Goal: Task Accomplishment & Management: Manage account settings

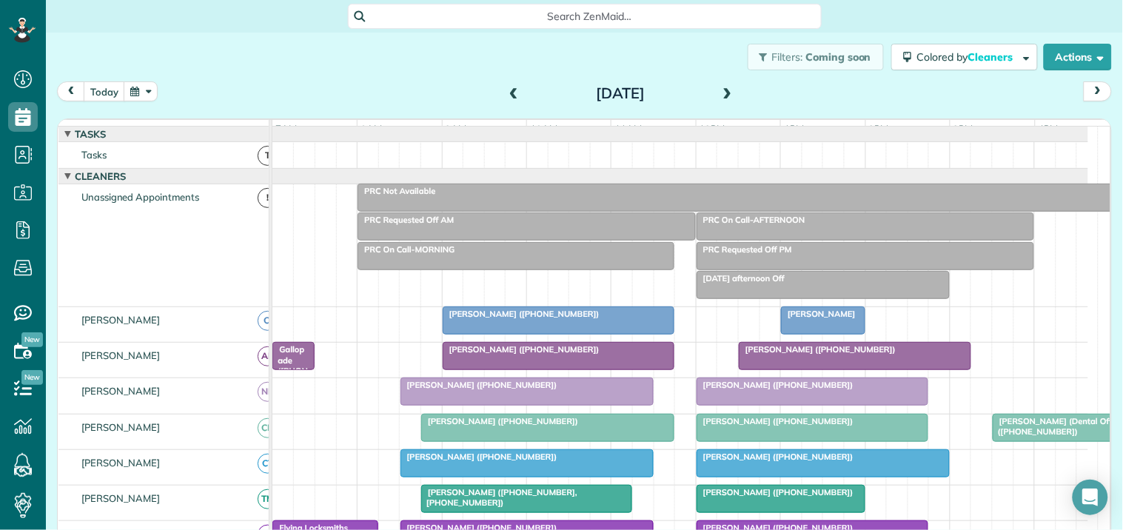
scroll to position [411, 0]
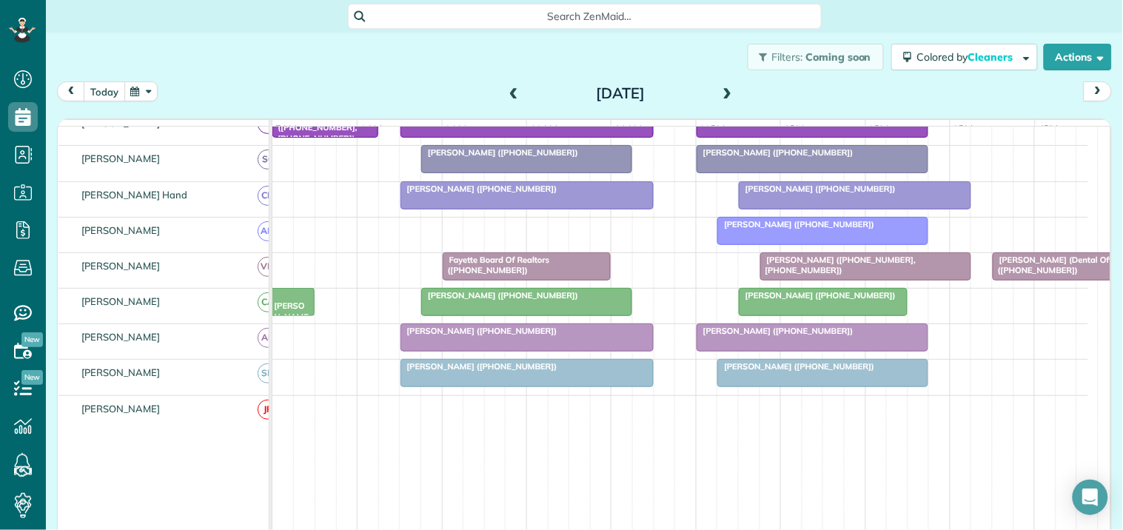
click at [102, 87] on button "today" at bounding box center [104, 91] width 41 height 20
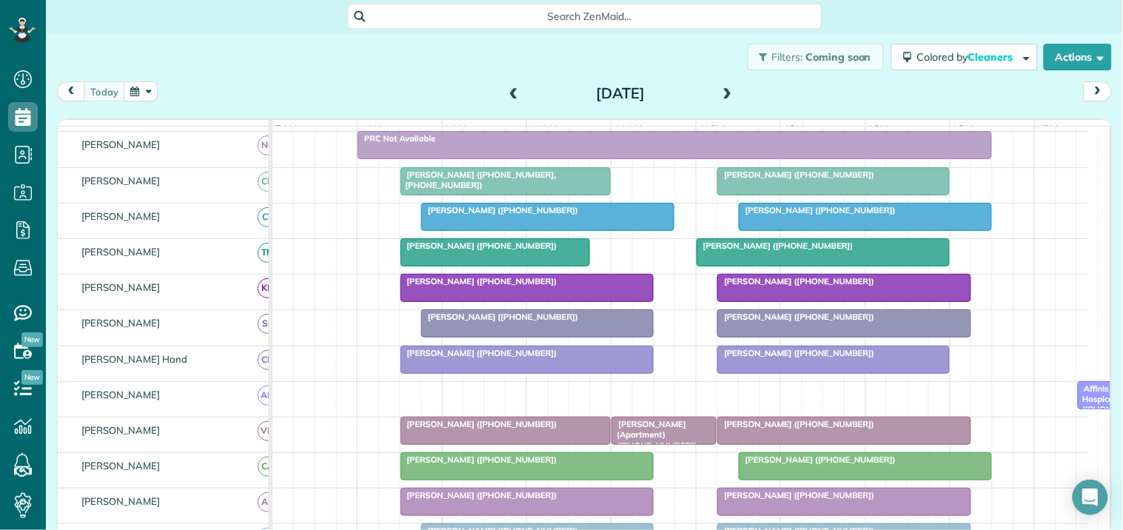
scroll to position [329, 0]
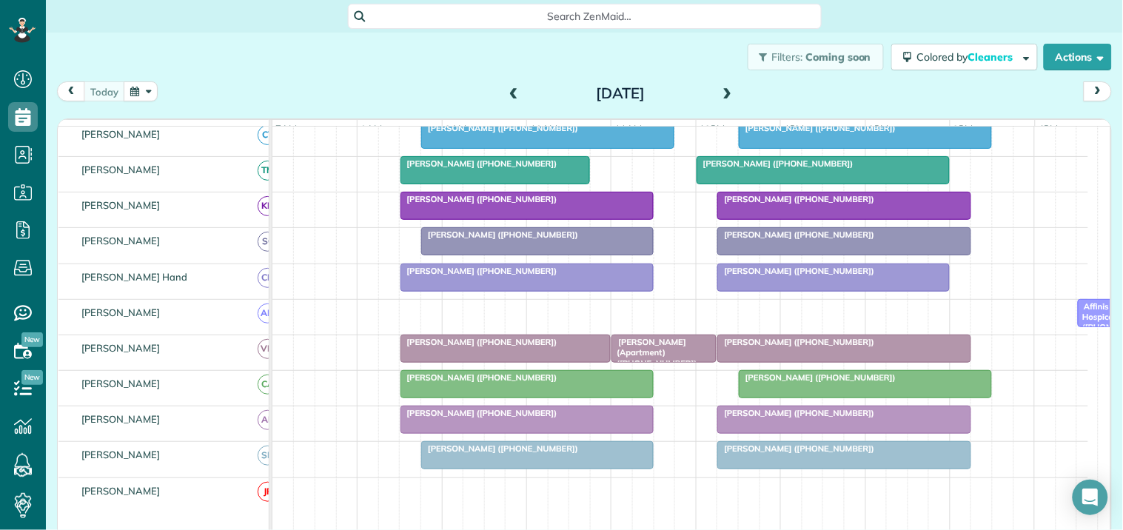
click at [723, 93] on span at bounding box center [727, 93] width 16 height 13
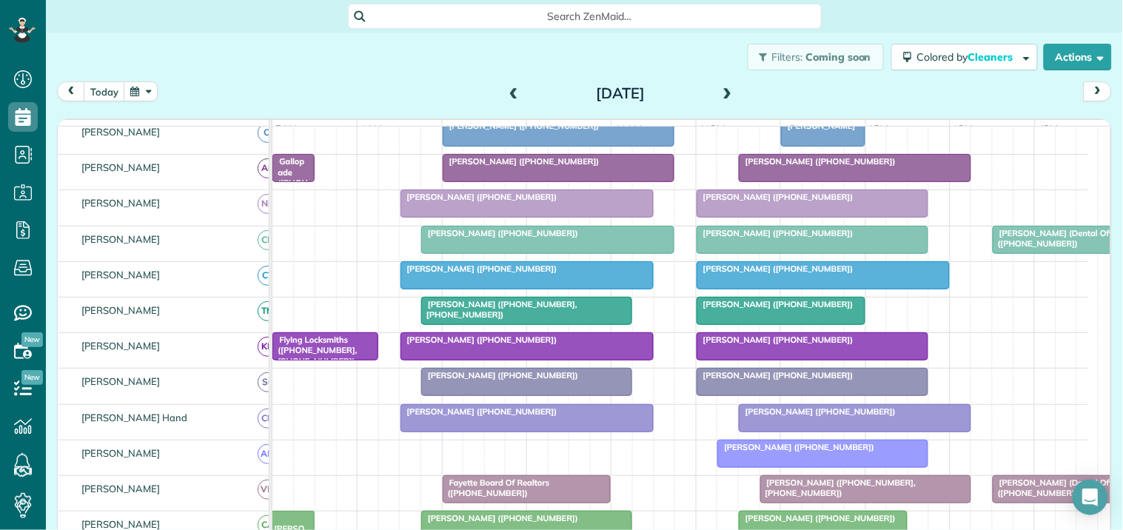
scroll to position [321, 0]
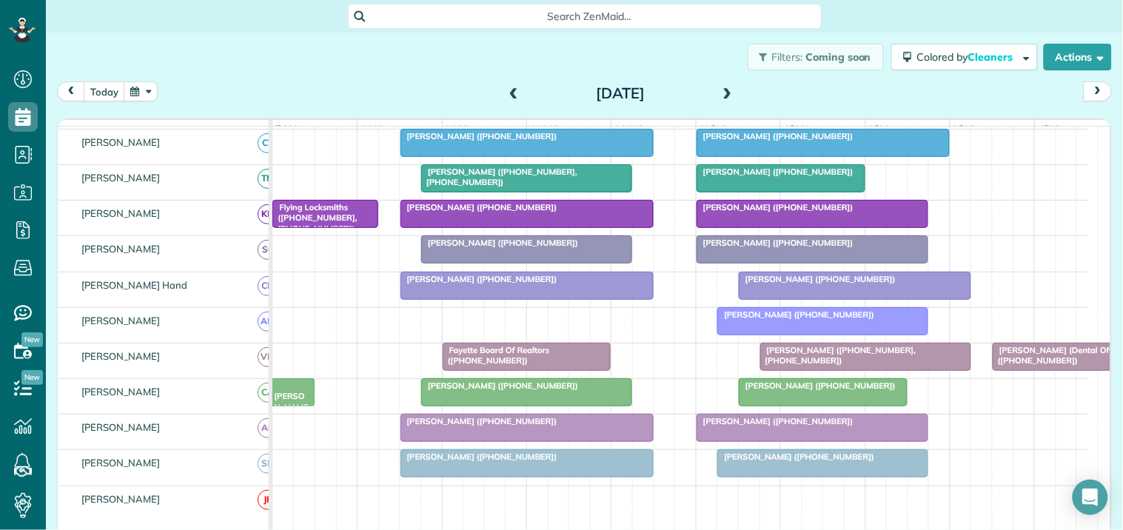
click at [719, 87] on span at bounding box center [727, 93] width 16 height 13
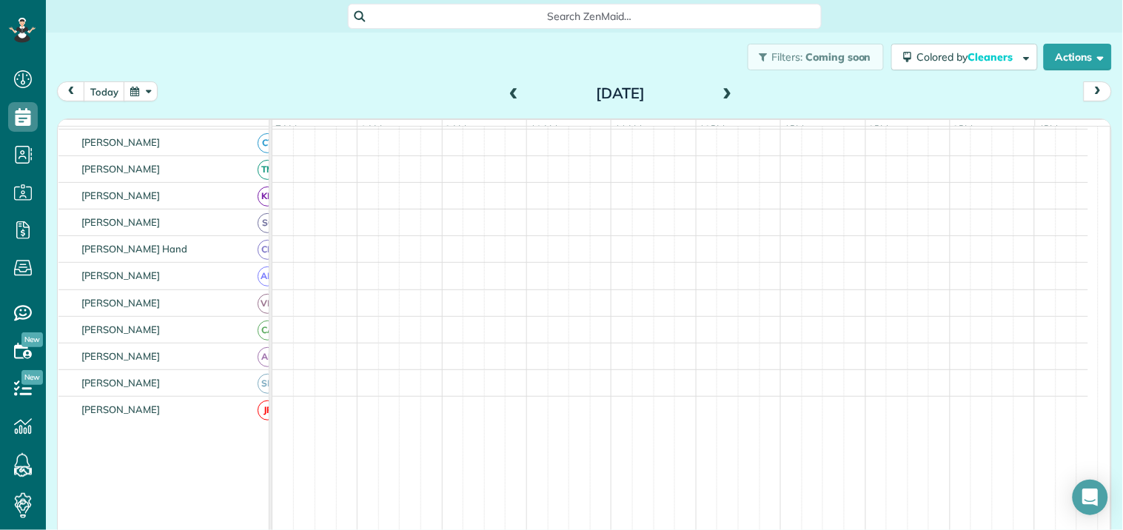
scroll to position [312, 0]
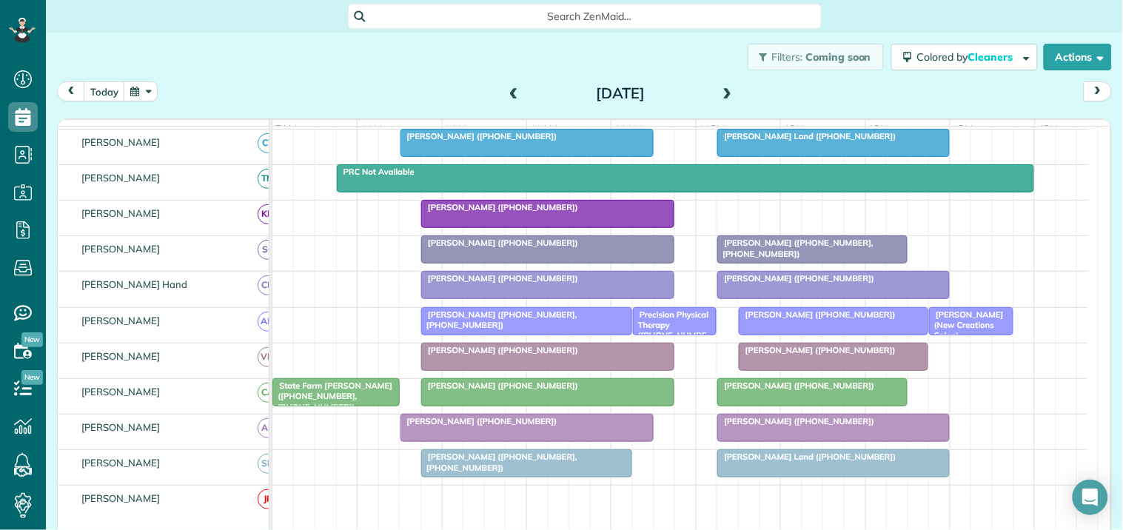
click at [719, 87] on span at bounding box center [727, 93] width 16 height 13
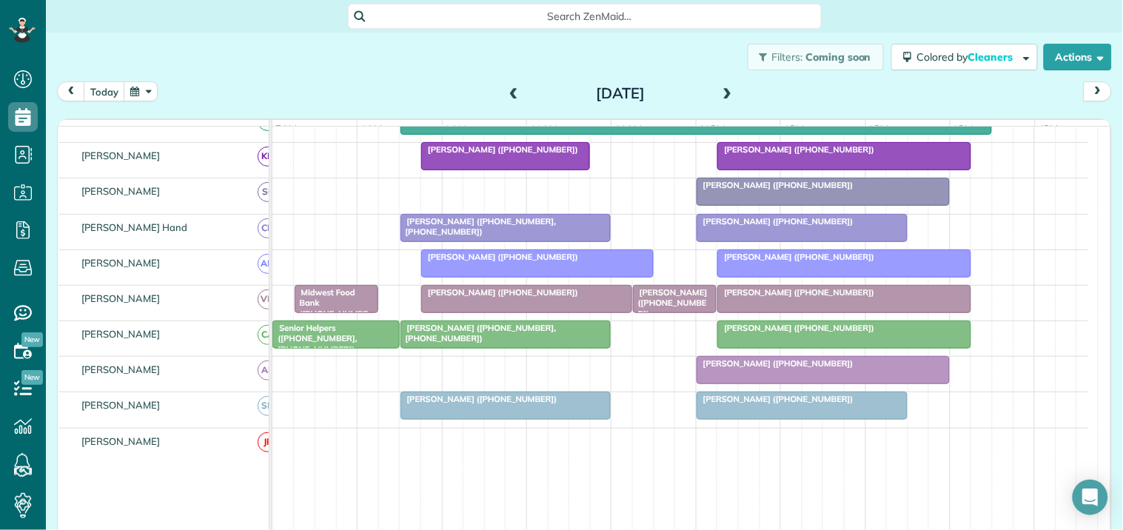
scroll to position [0, 0]
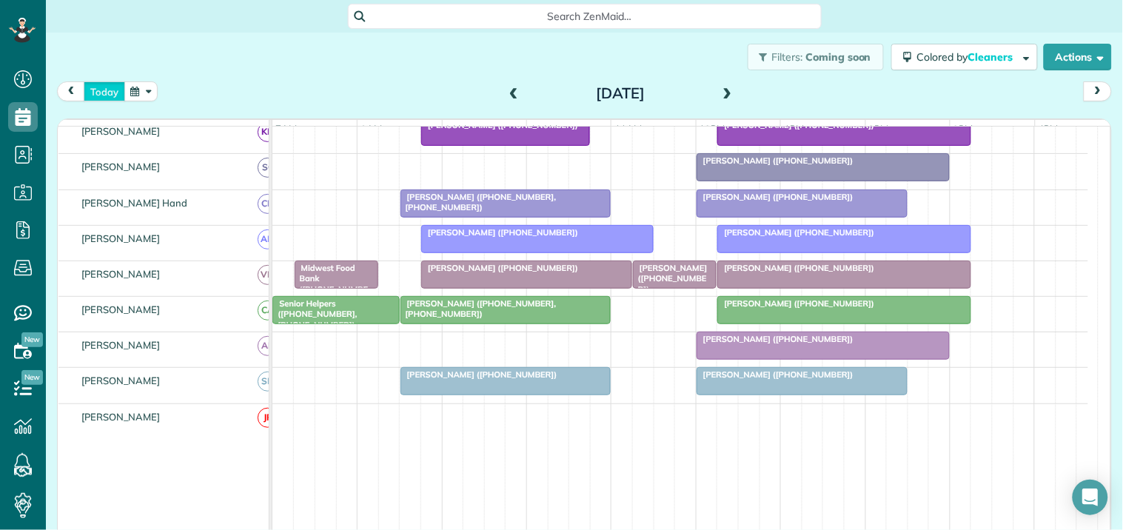
click at [101, 90] on button "today" at bounding box center [104, 91] width 41 height 20
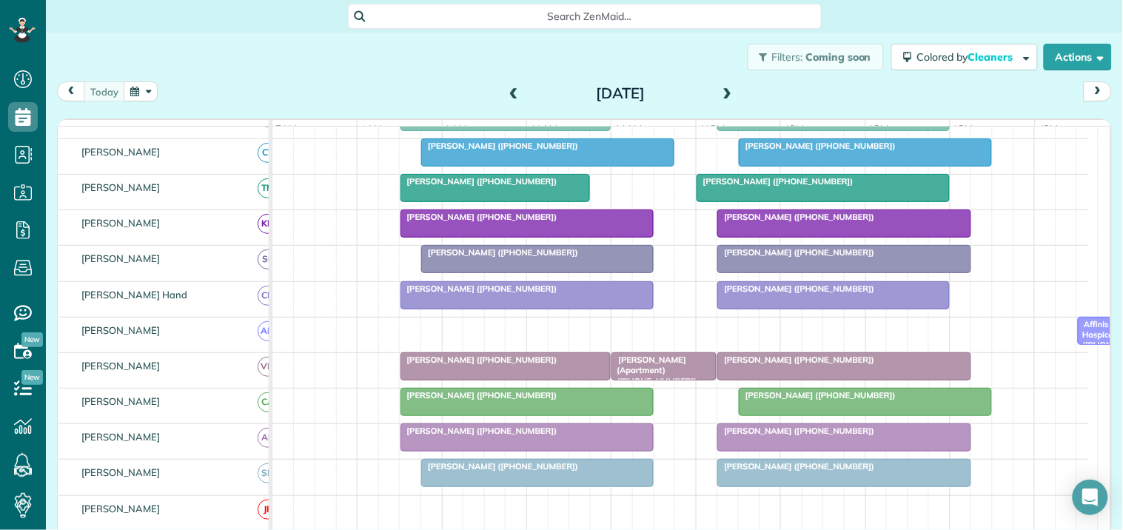
click at [720, 90] on span at bounding box center [727, 93] width 16 height 13
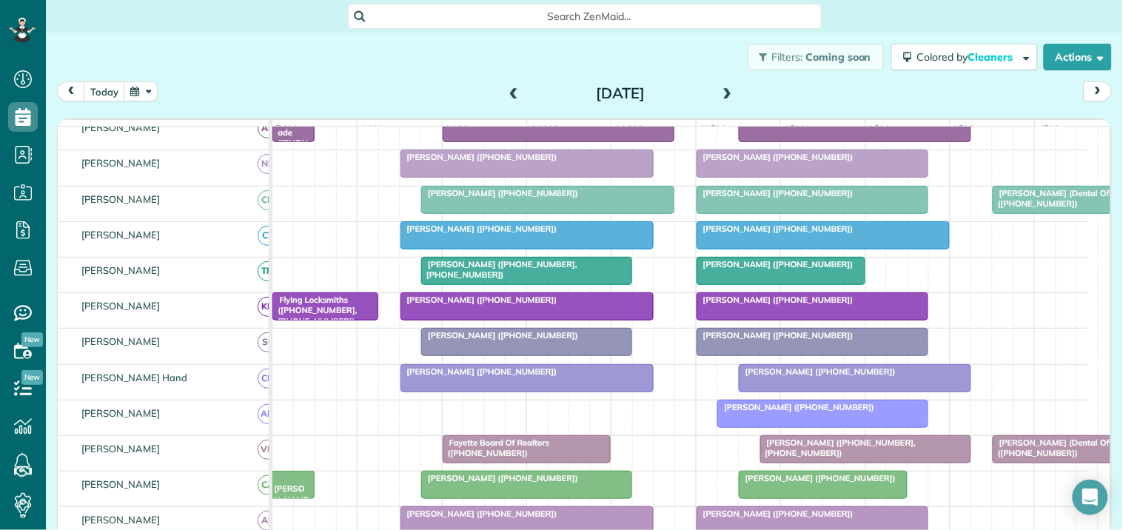
click at [386, 74] on div "Filters: Coming soon Colored by Cleaners Color by Cleaner Color by Team Color b…" at bounding box center [584, 57] width 1077 height 49
click at [150, 92] on button "button" at bounding box center [141, 91] width 34 height 20
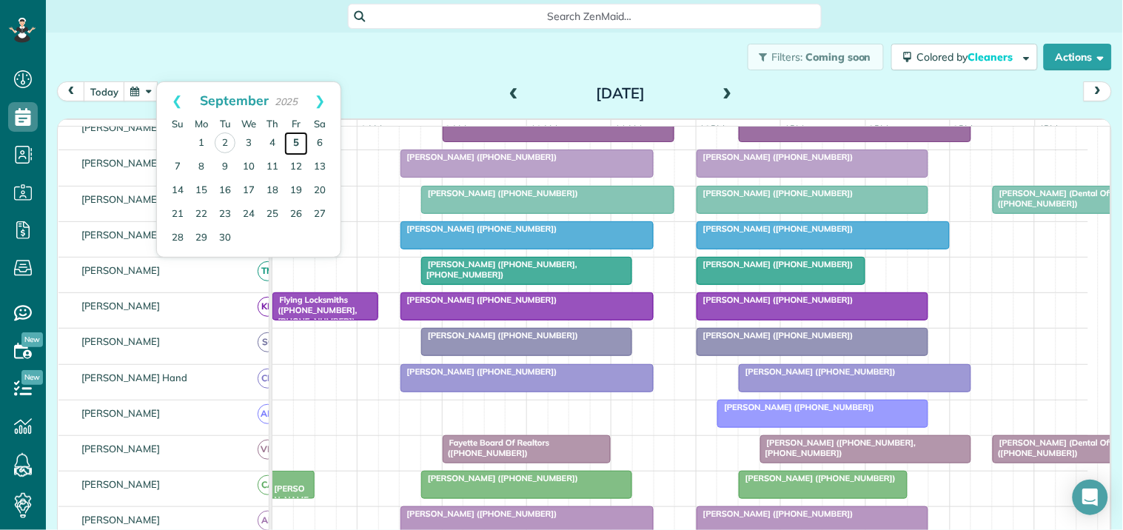
click at [296, 136] on link "5" at bounding box center [296, 144] width 24 height 24
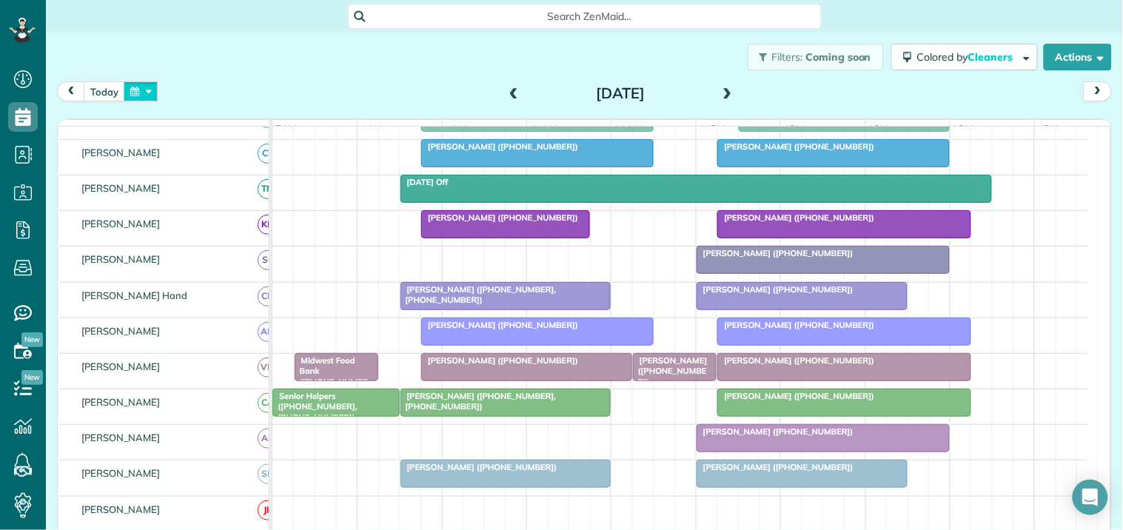
click at [137, 86] on button "button" at bounding box center [141, 91] width 34 height 20
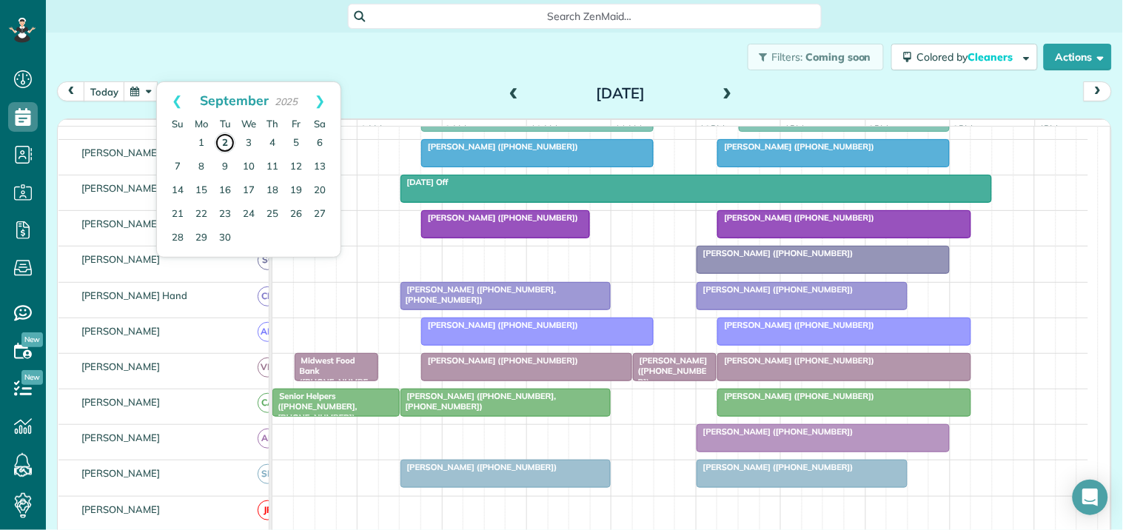
click at [227, 138] on link "2" at bounding box center [225, 142] width 21 height 21
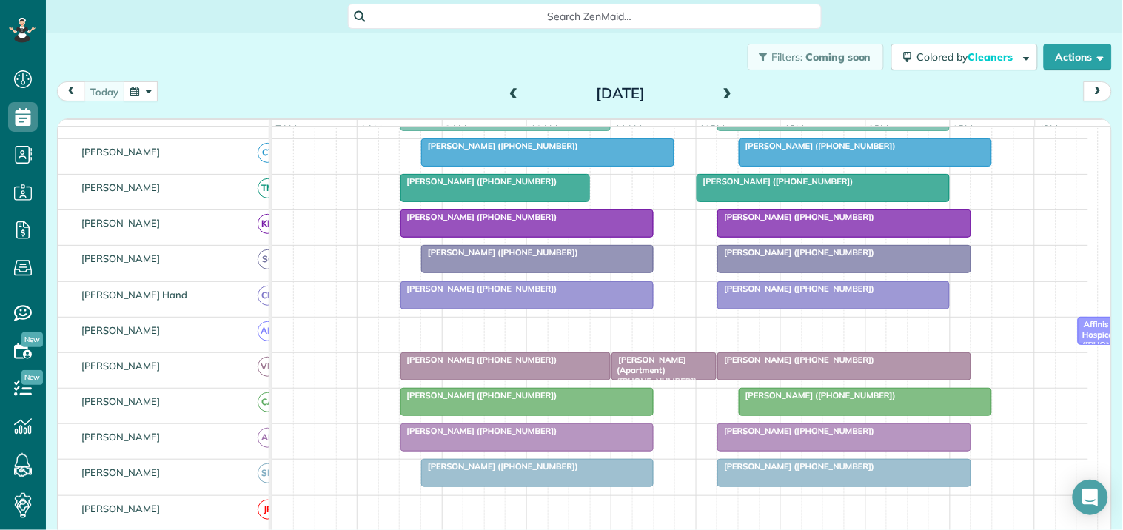
click at [721, 91] on span at bounding box center [727, 93] width 16 height 13
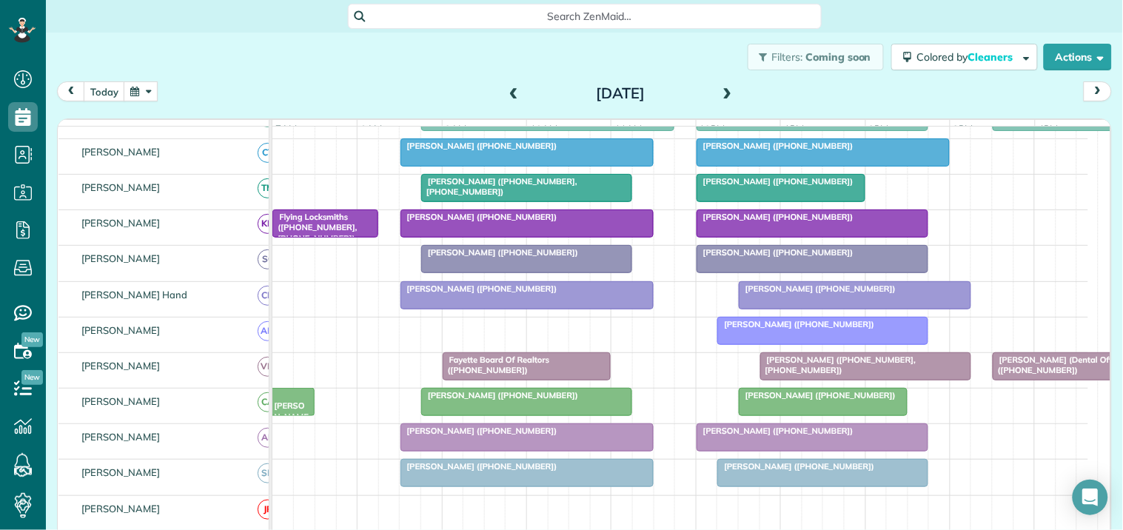
click at [797, 343] on div at bounding box center [822, 331] width 209 height 27
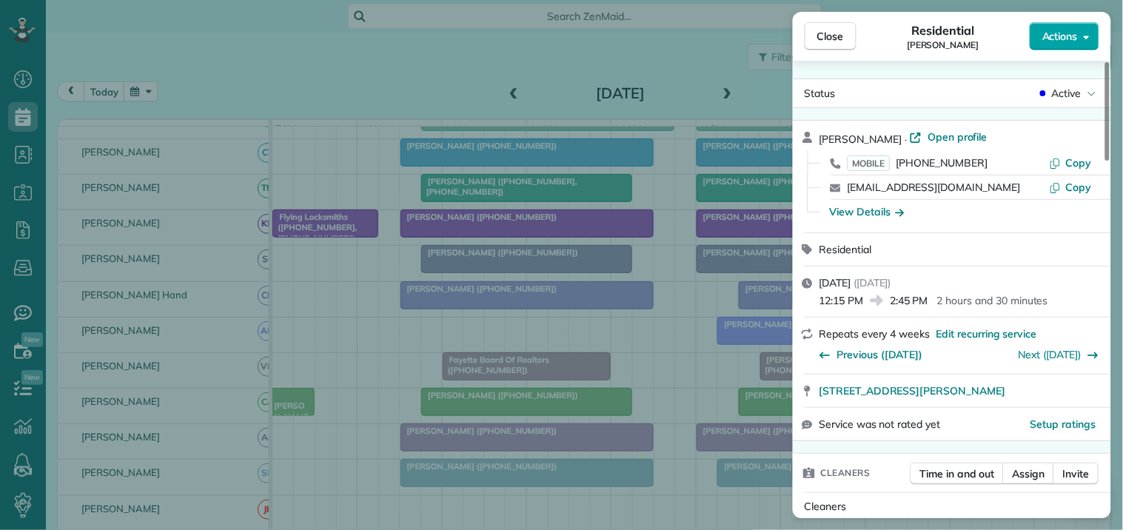
click at [1073, 33] on span "Actions" at bounding box center [1060, 36] width 36 height 15
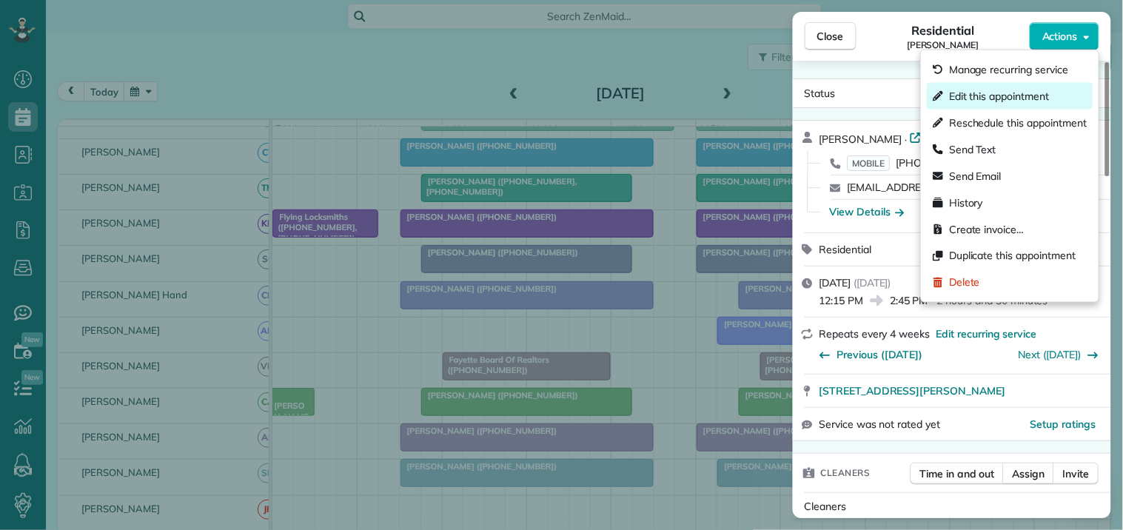
click at [1005, 95] on span "Edit this appointment" at bounding box center [999, 96] width 100 height 15
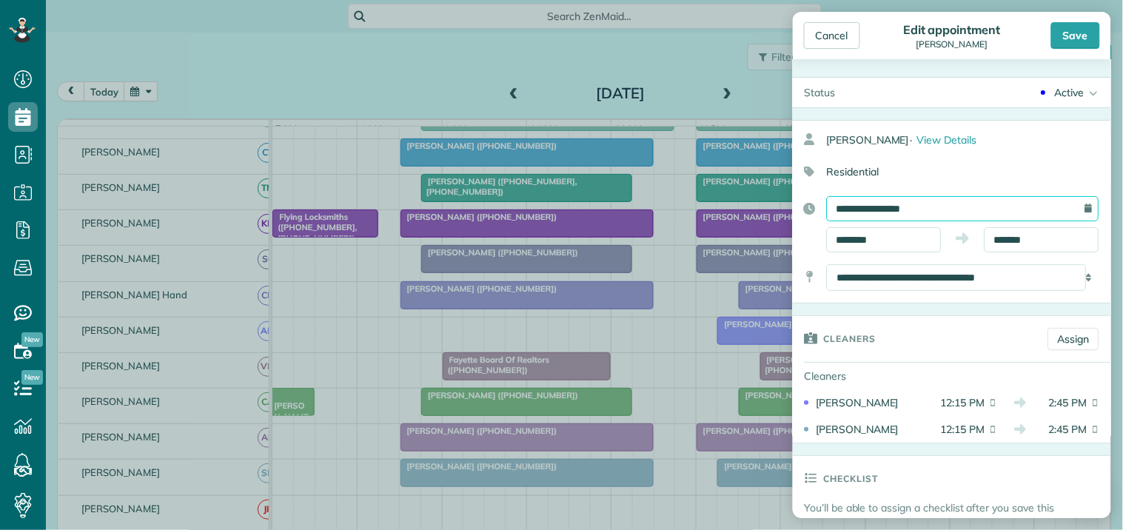
click at [930, 209] on input "**********" at bounding box center [963, 208] width 272 height 25
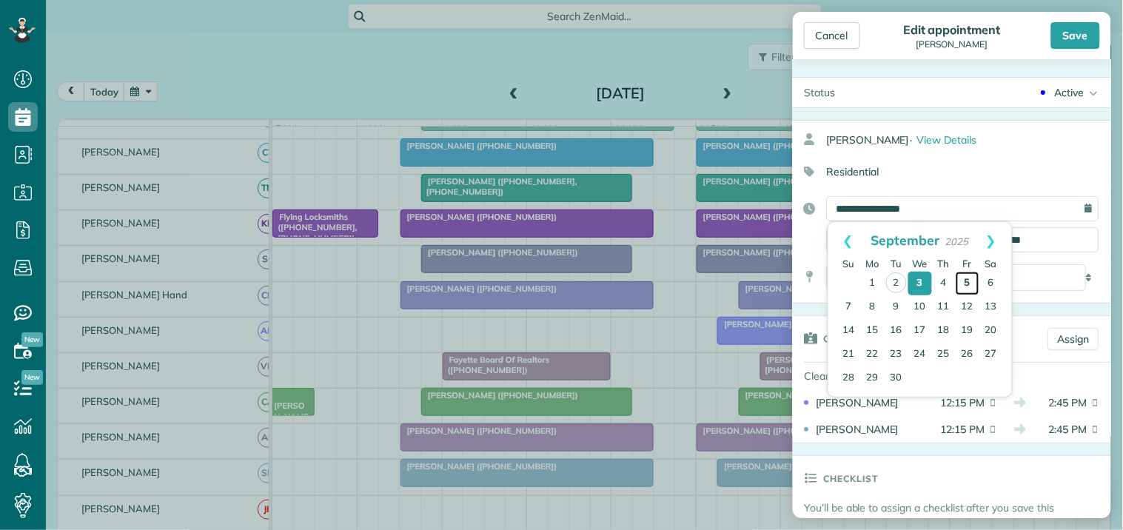
click at [957, 272] on link "5" at bounding box center [968, 284] width 24 height 24
type input "**********"
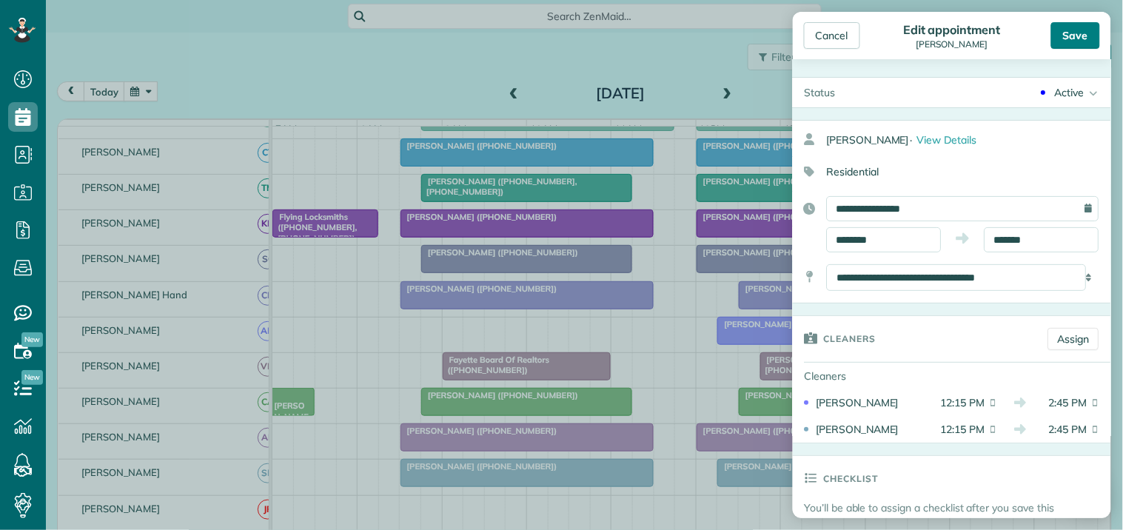
click at [1084, 27] on div "Save" at bounding box center [1075, 35] width 49 height 27
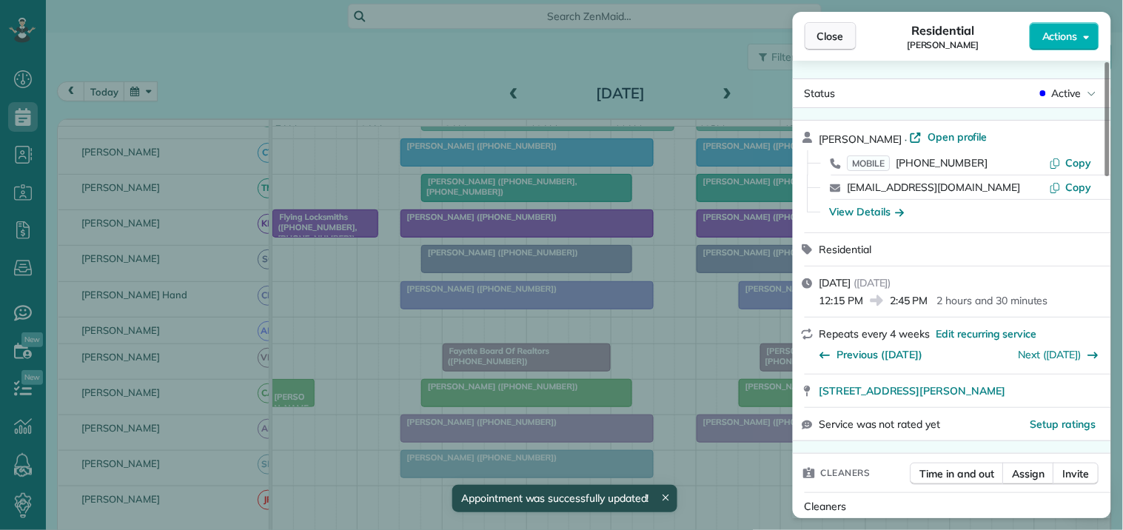
click at [846, 38] on button "Close" at bounding box center [831, 36] width 52 height 28
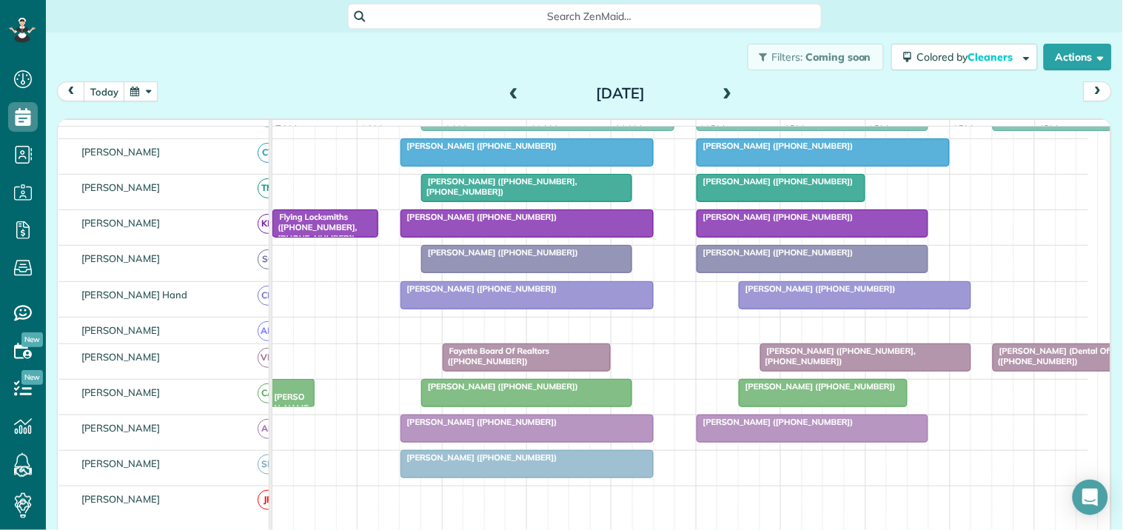
scroll to position [246, 0]
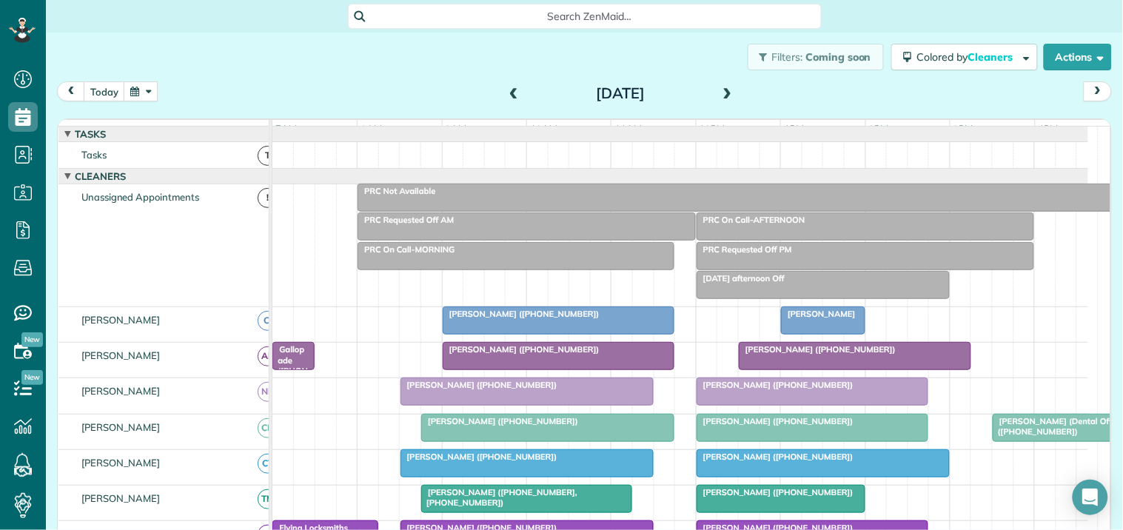
click at [782, 225] on span "PRC On Call-AFTERNOON" at bounding box center [751, 220] width 110 height 10
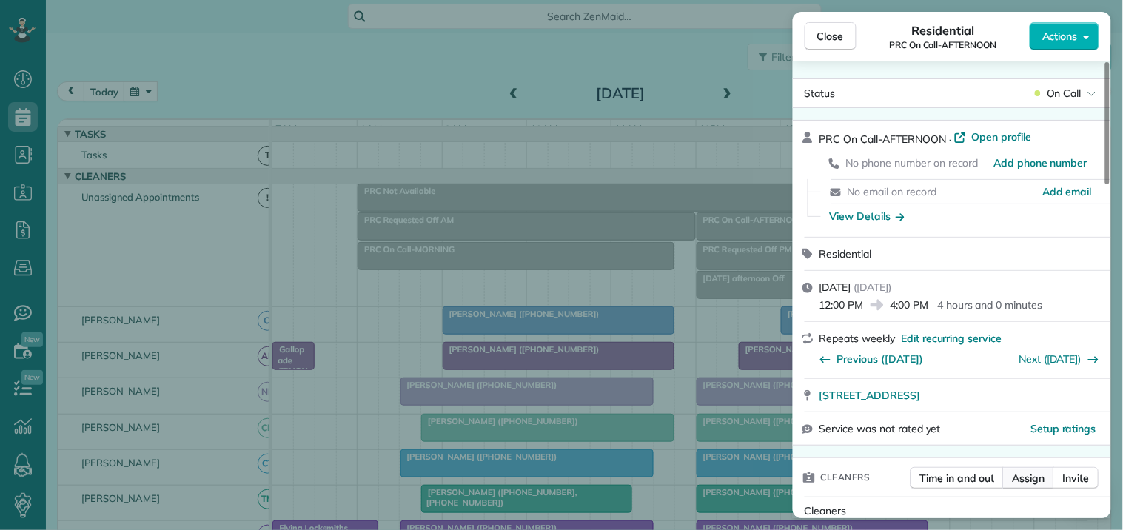
click at [1034, 476] on span "Assign" at bounding box center [1029, 478] width 33 height 15
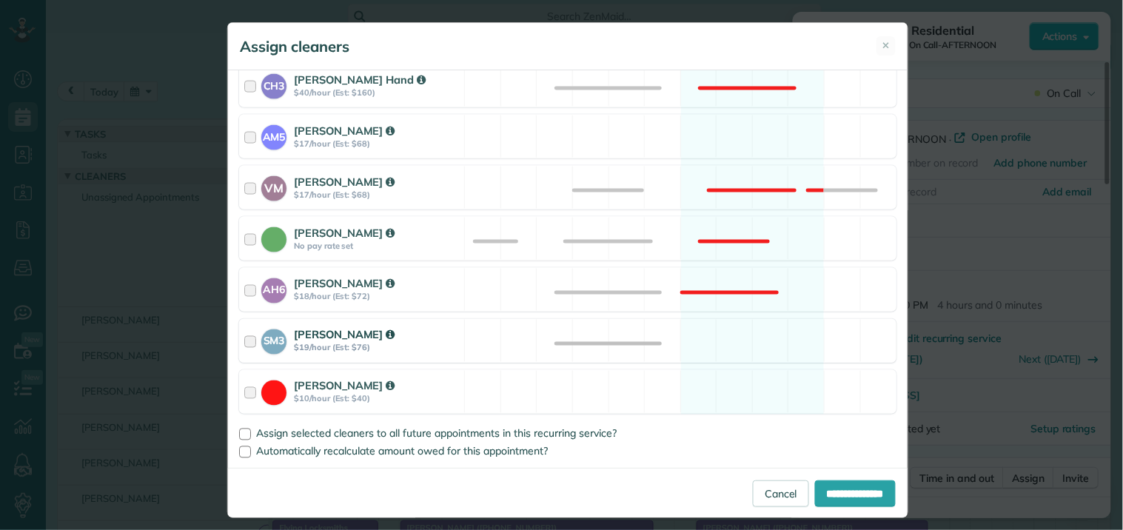
click at [726, 343] on div "SM3 Shae Morris $19/hour (Est: $76) Available" at bounding box center [567, 341] width 657 height 44
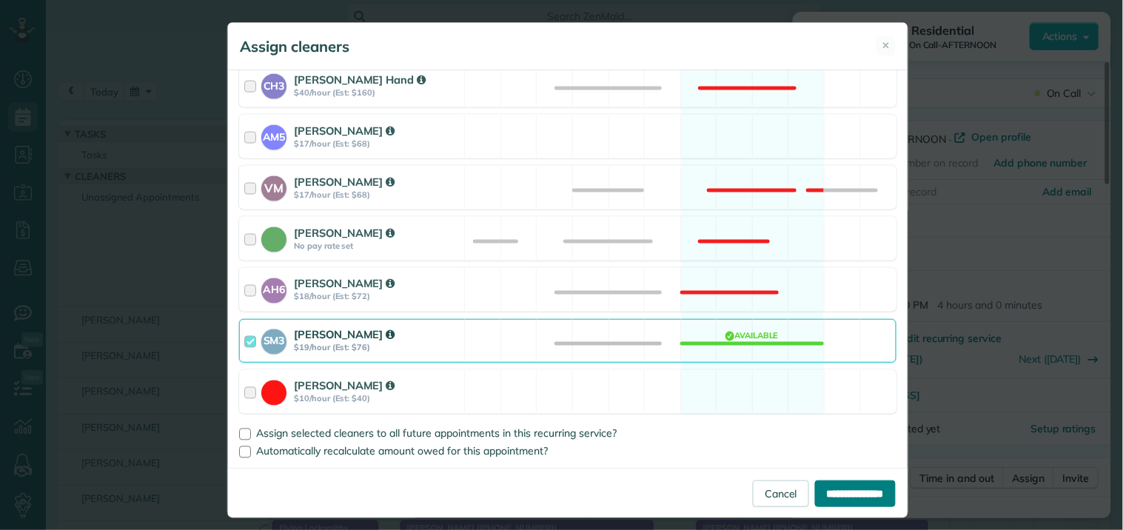
click at [841, 497] on input "**********" at bounding box center [855, 493] width 81 height 27
type input "**********"
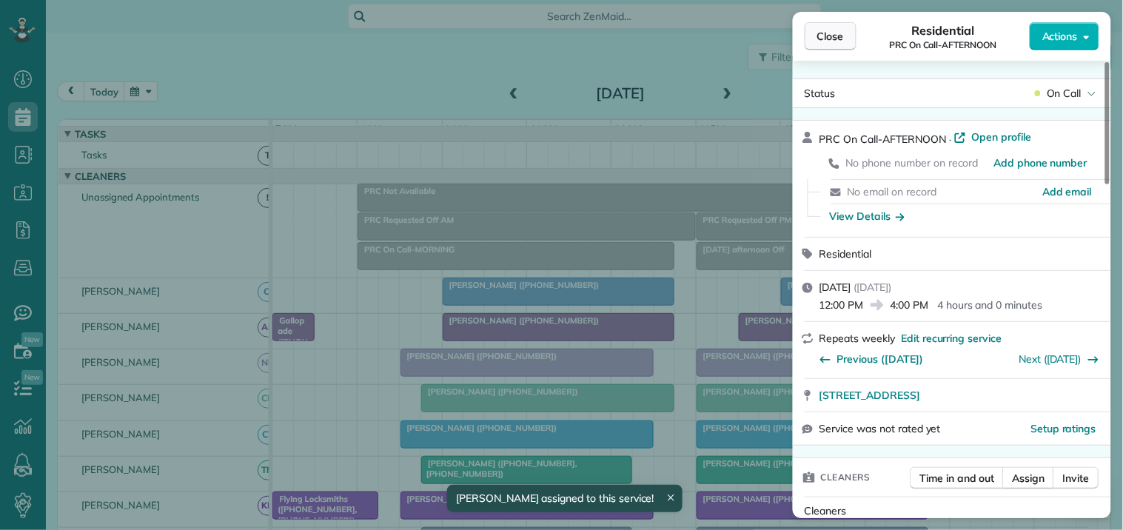
click at [837, 37] on span "Close" at bounding box center [830, 36] width 27 height 15
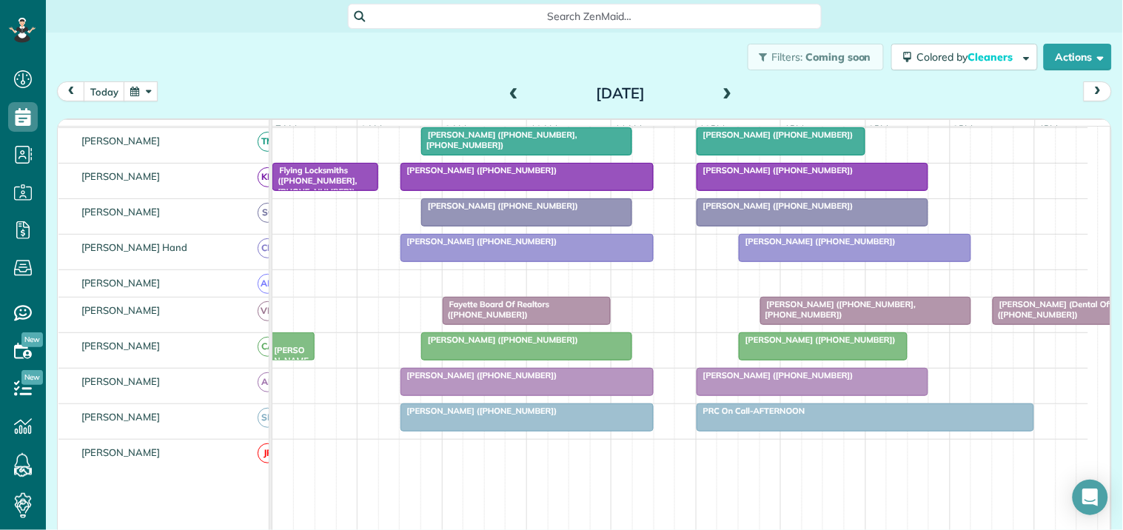
click at [722, 91] on span at bounding box center [727, 93] width 16 height 13
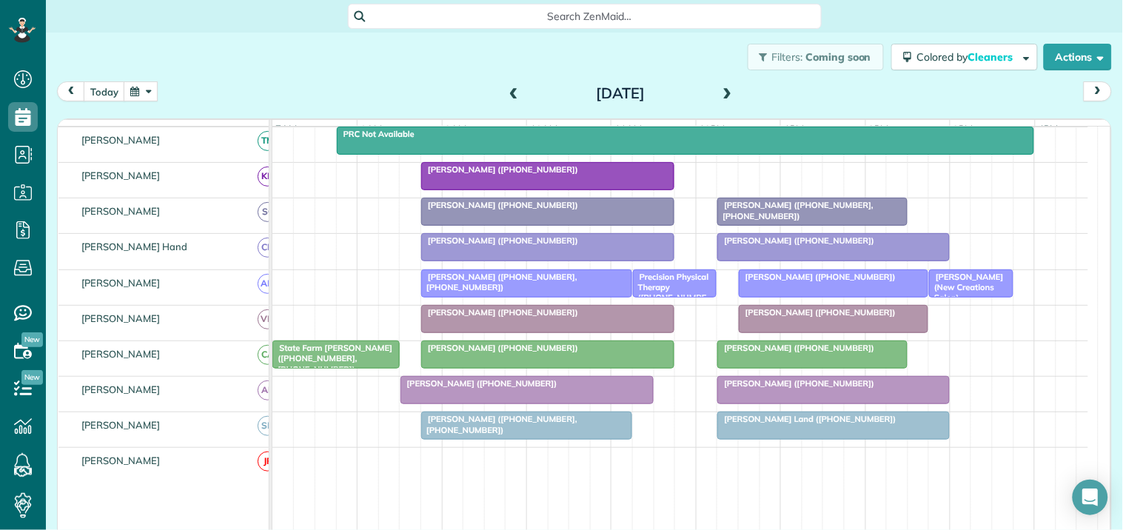
click at [722, 90] on span at bounding box center [727, 93] width 16 height 13
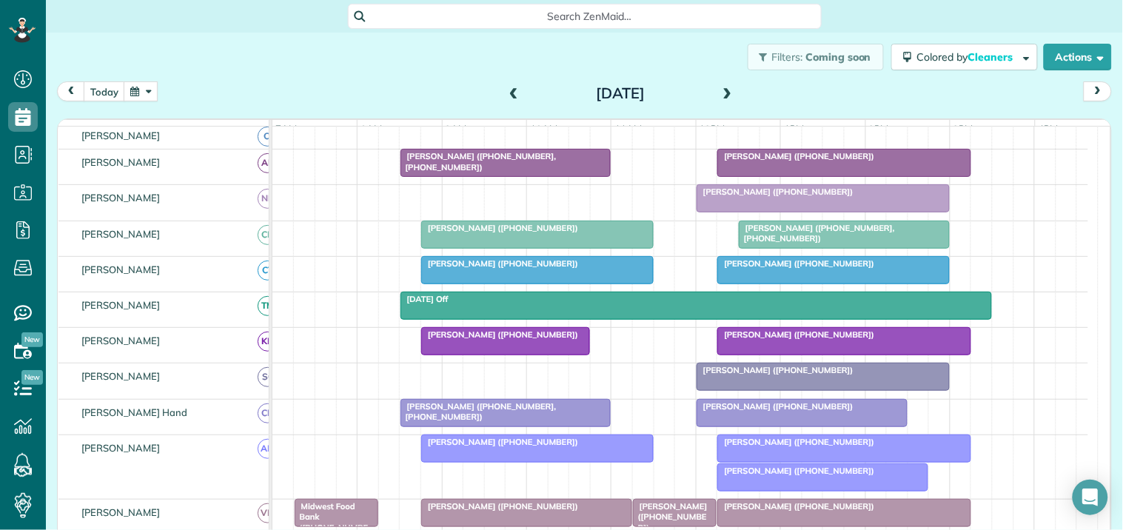
click at [358, 65] on div "Filters: Coming soon Colored by Cleaners Color by Cleaner Color by Team Color b…" at bounding box center [584, 57] width 1077 height 49
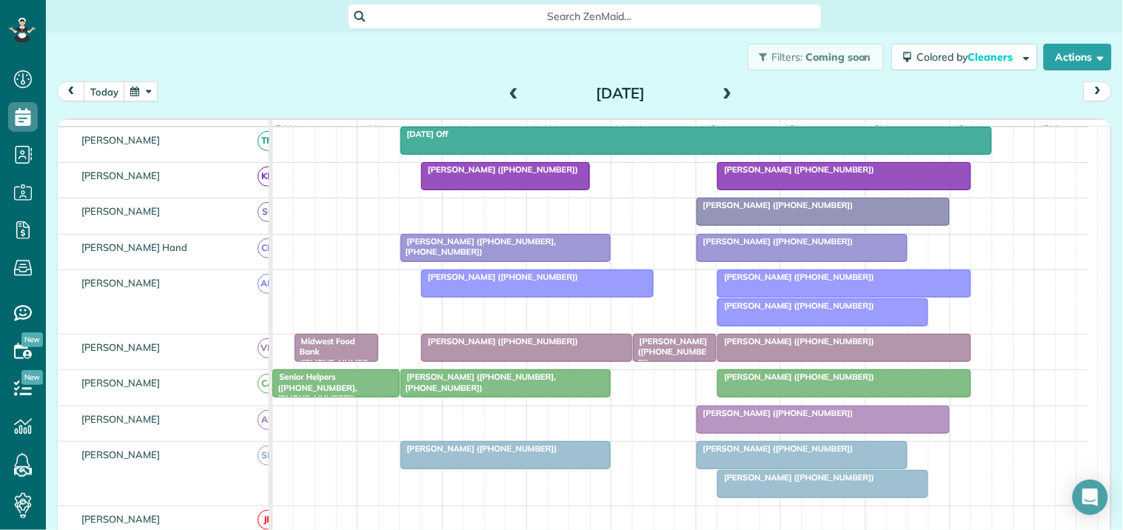
click at [455, 55] on div "Filters: Coming soon Colored by Cleaners Color by Cleaner Color by Team Color b…" at bounding box center [584, 57] width 1077 height 49
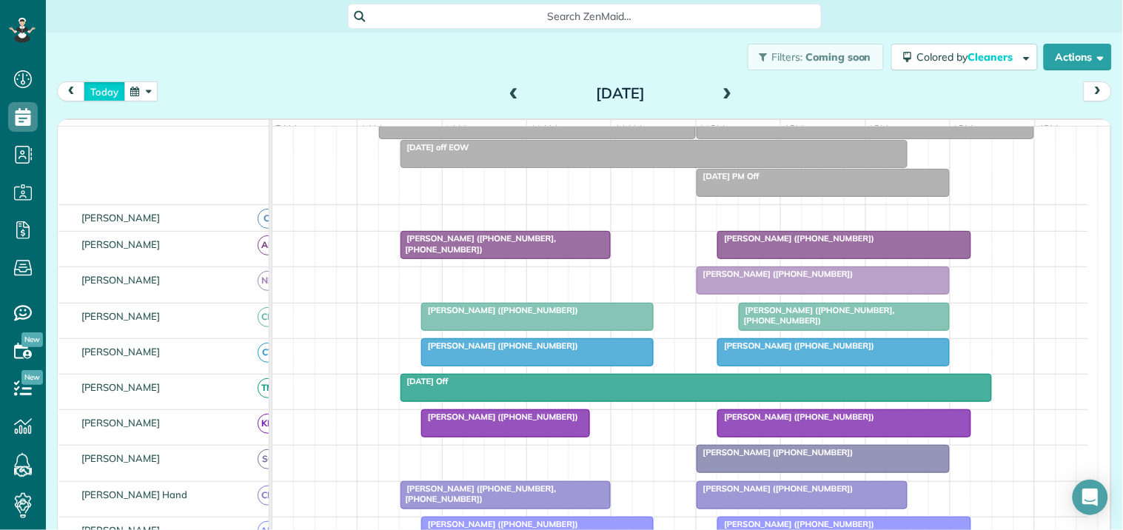
click at [108, 93] on button "today" at bounding box center [104, 91] width 41 height 20
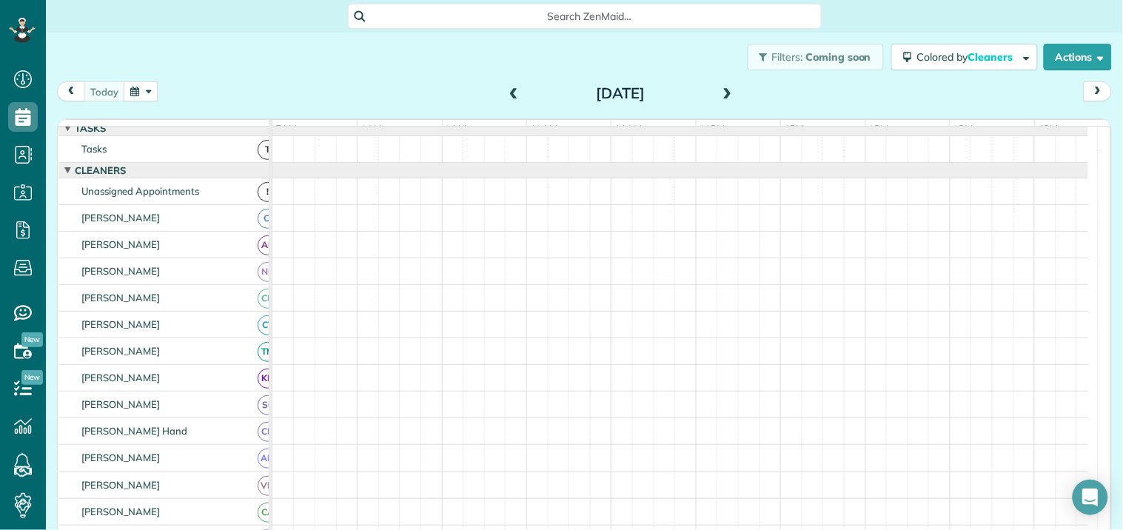
click at [416, 40] on div "Filters: Coming soon Colored by Cleaners Color by Cleaner Color by Team Color b…" at bounding box center [584, 57] width 1077 height 49
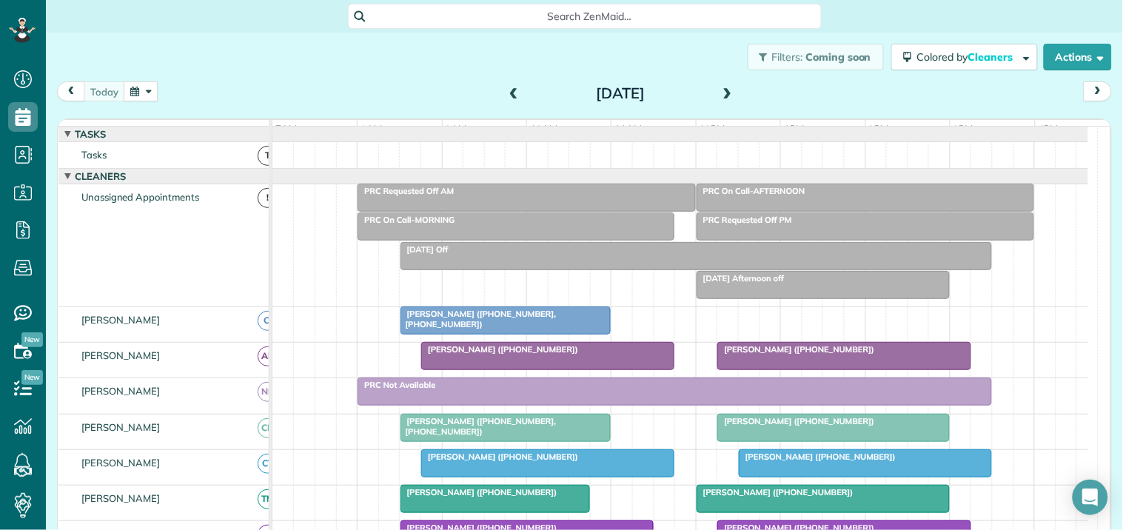
click at [349, 67] on div "Filters: Coming soon Colored by Cleaners Color by Cleaner Color by Team Color b…" at bounding box center [584, 57] width 1077 height 49
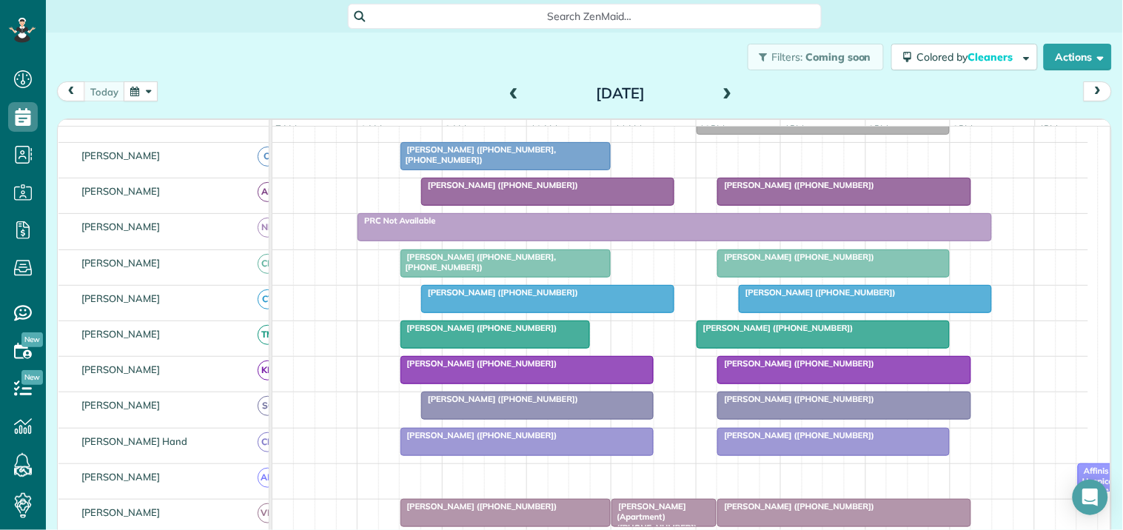
click at [722, 87] on span at bounding box center [727, 93] width 16 height 13
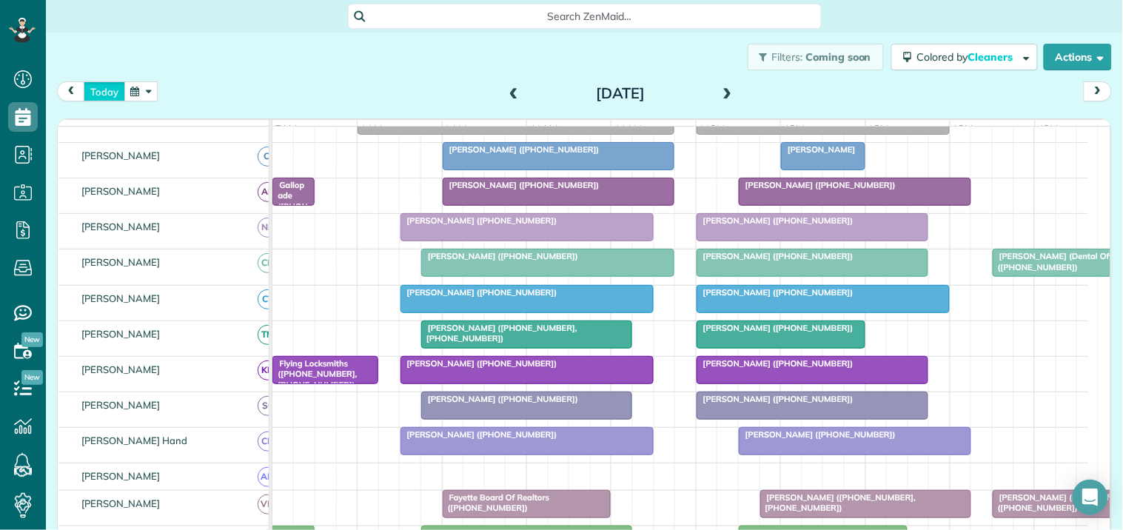
click at [113, 92] on button "today" at bounding box center [104, 91] width 41 height 20
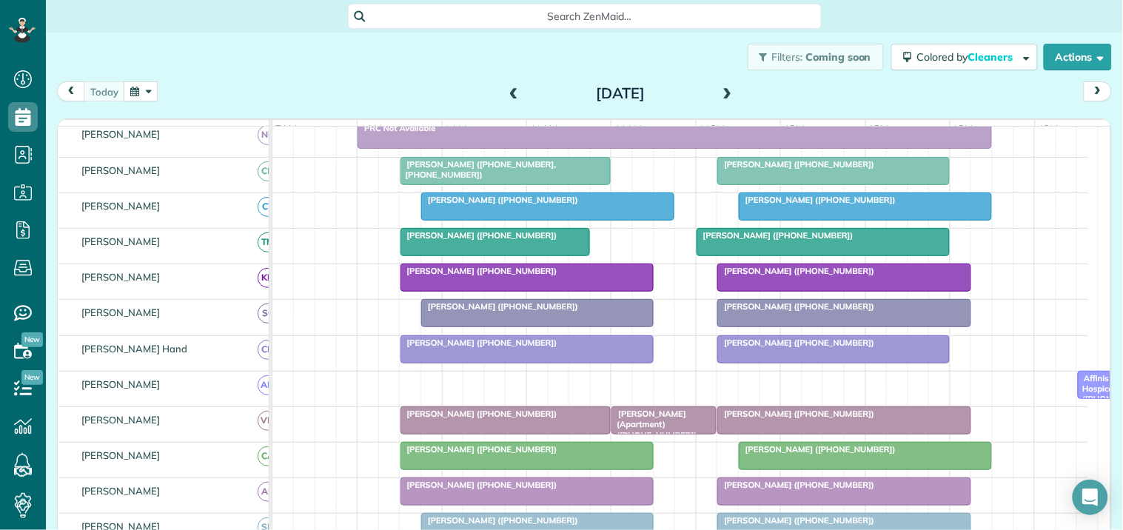
scroll to position [329, 0]
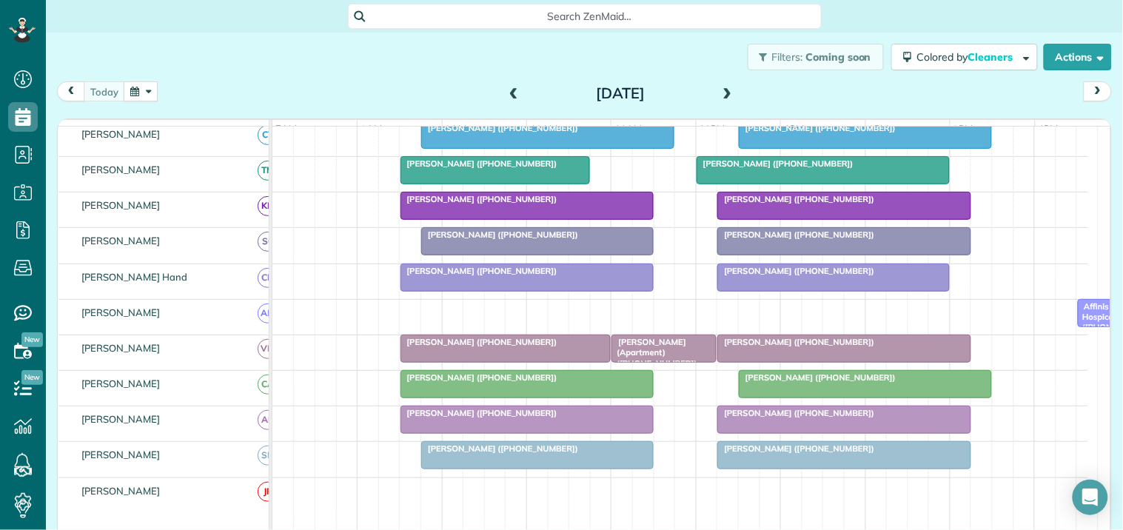
click at [722, 94] on span at bounding box center [727, 93] width 16 height 13
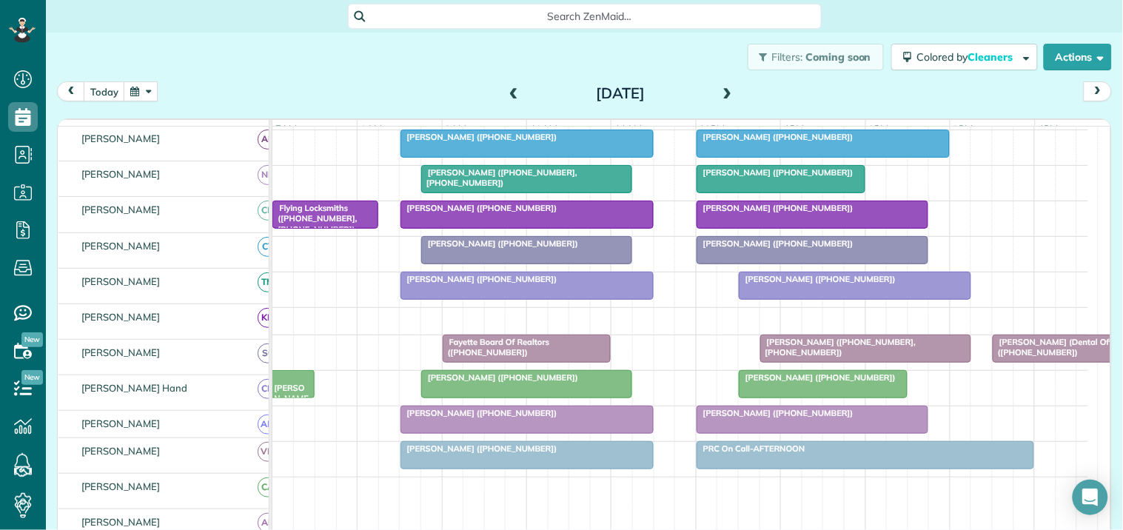
scroll to position [291, 0]
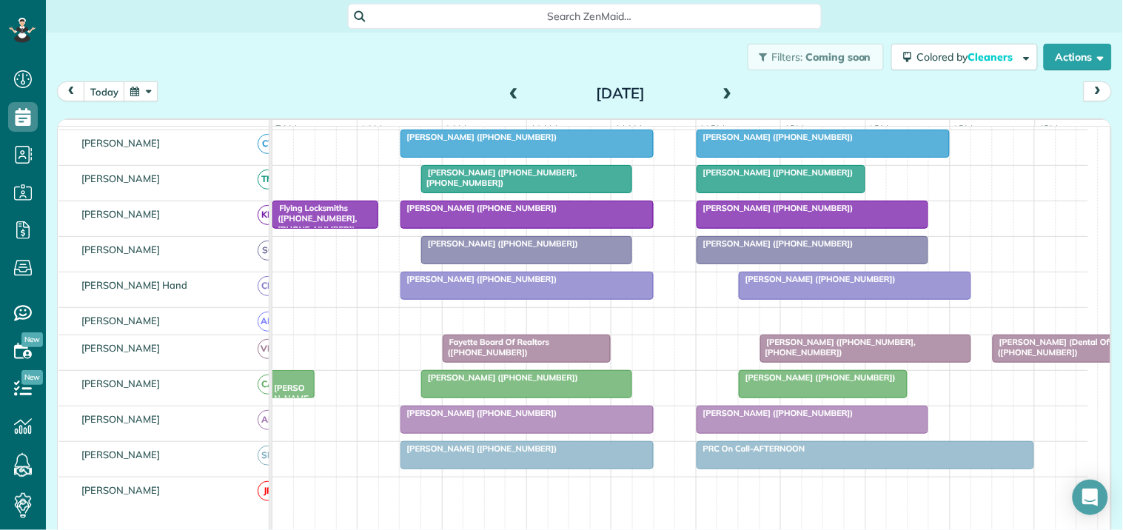
click at [400, 58] on div "Filters: Coming soon Colored by Cleaners Color by Cleaner Color by Team Color b…" at bounding box center [584, 57] width 1077 height 49
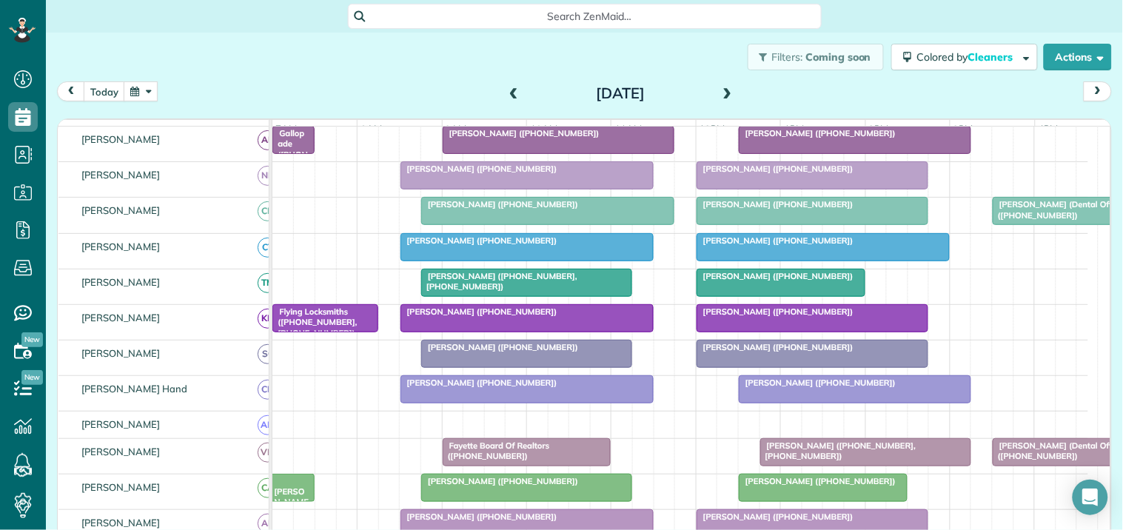
scroll to position [44, 0]
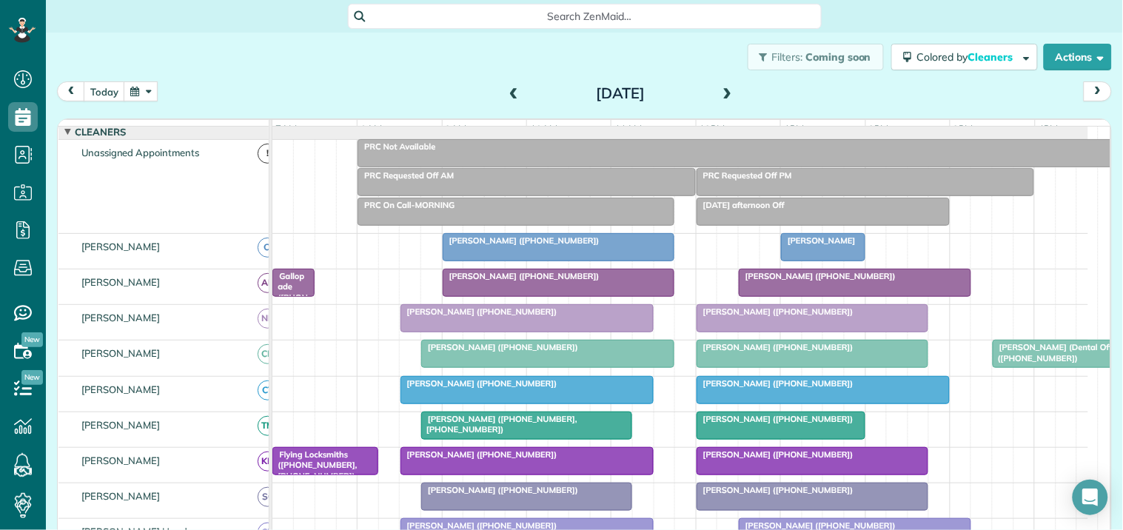
click at [403, 67] on div "Filters: Coming soon Colored by Cleaners Color by Cleaner Color by Team Color b…" at bounding box center [584, 57] width 1077 height 49
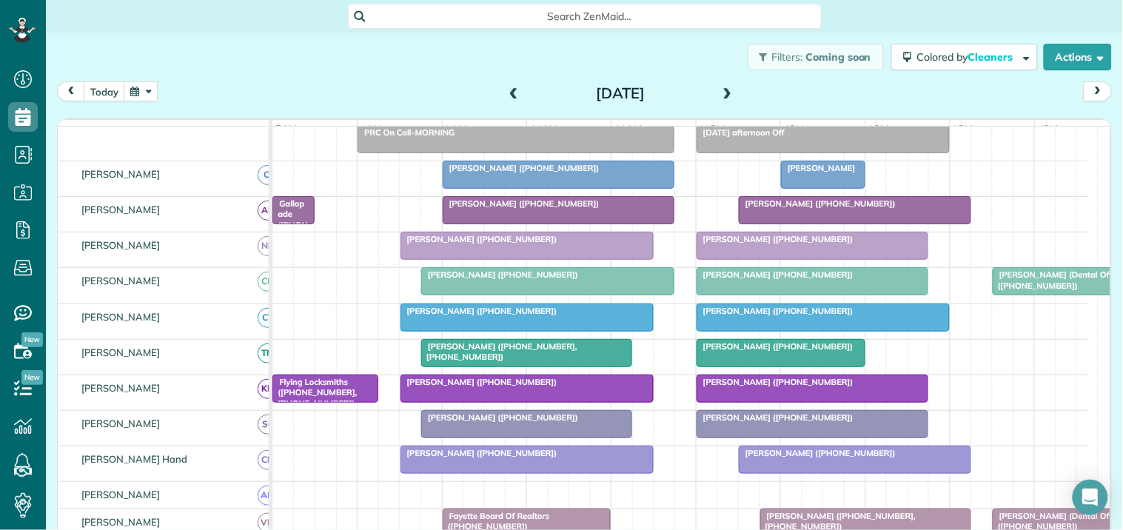
scroll to position [209, 0]
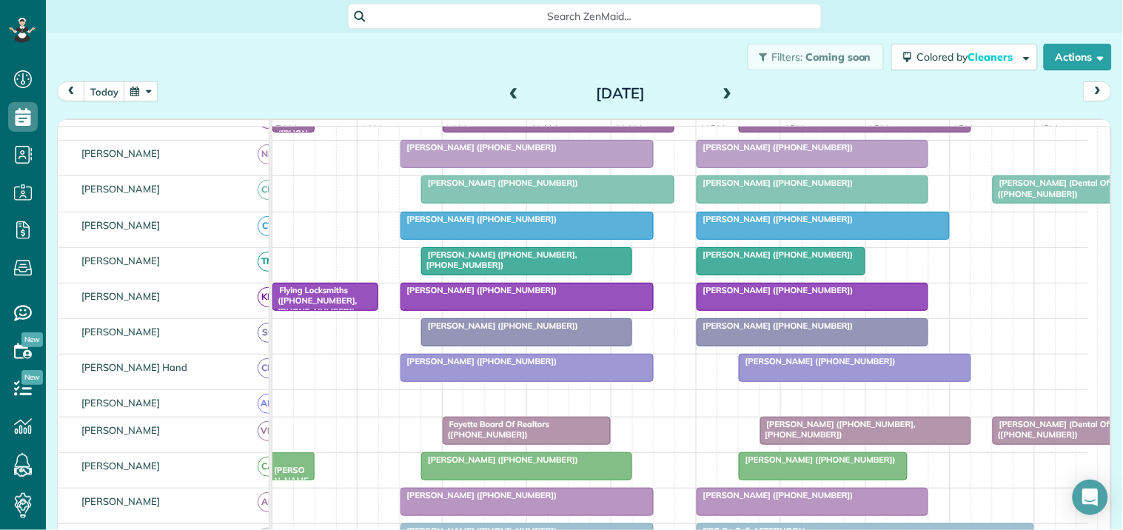
click at [403, 72] on div "Filters: Coming soon Colored by Cleaners Color by Cleaner Color by Team Color b…" at bounding box center [584, 57] width 1077 height 49
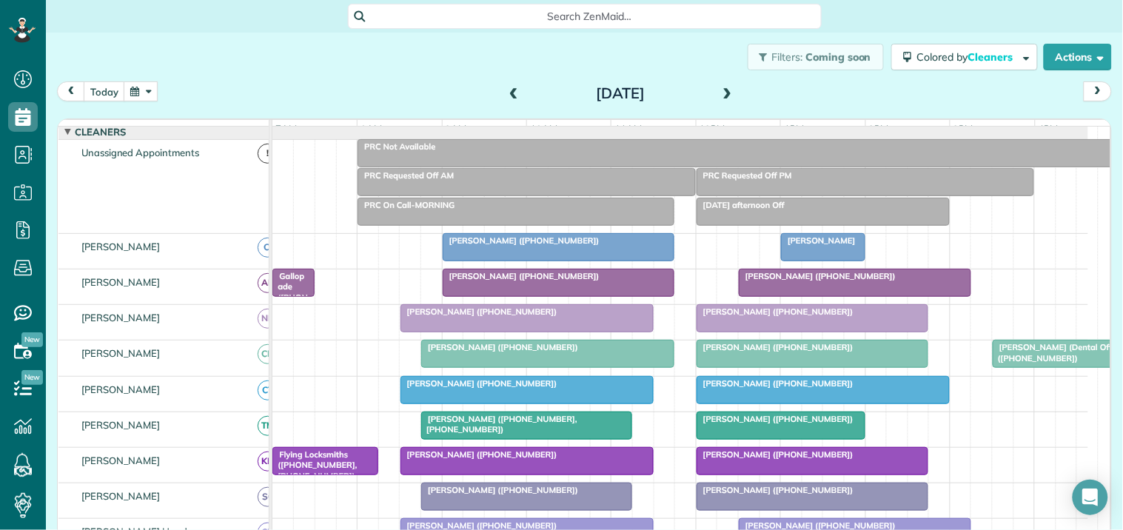
click at [719, 90] on span at bounding box center [727, 93] width 16 height 13
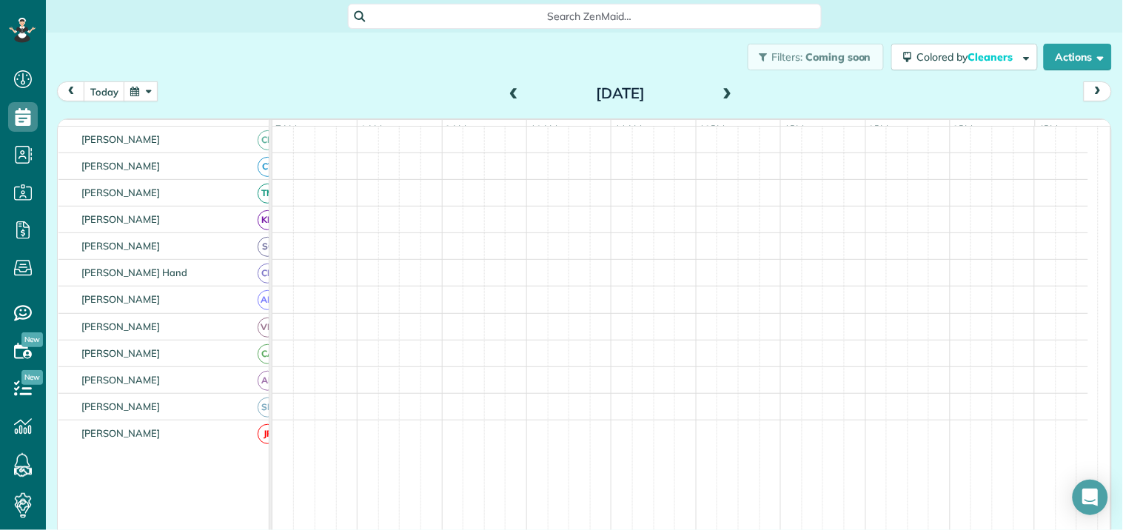
click at [719, 90] on span at bounding box center [727, 93] width 16 height 13
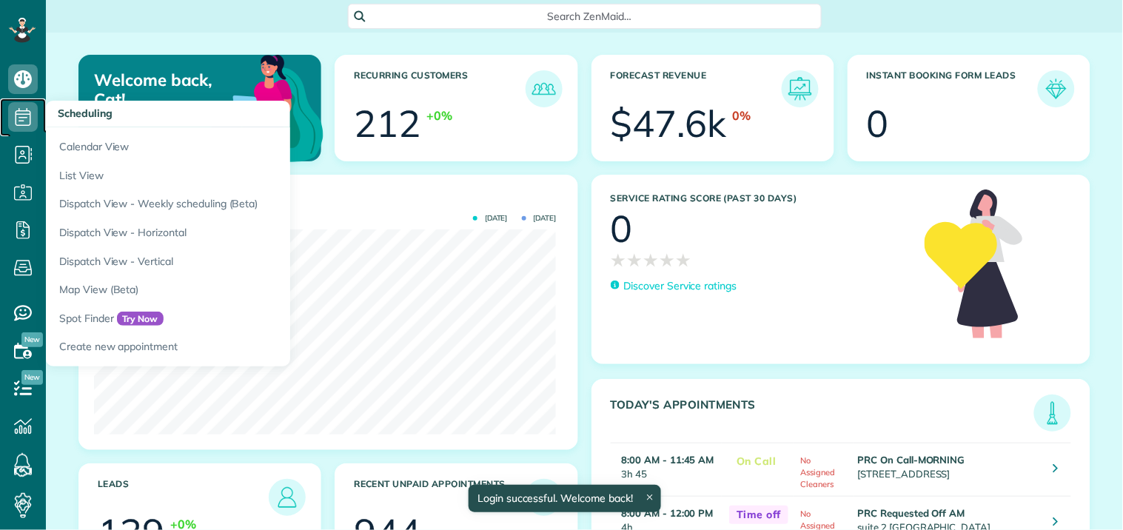
click at [17, 116] on icon at bounding box center [23, 117] width 30 height 30
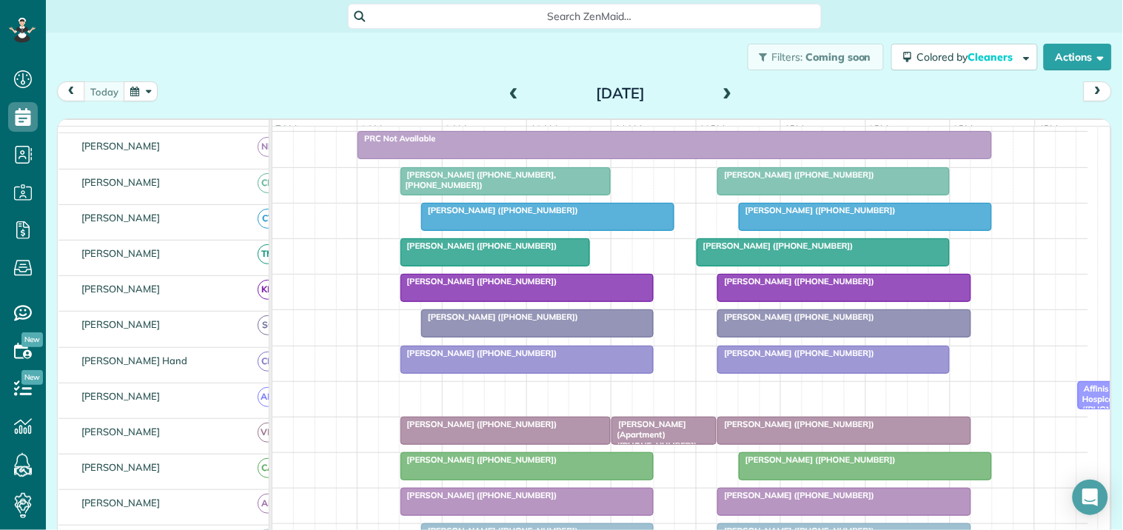
scroll to position [246, 0]
click at [722, 89] on span at bounding box center [727, 93] width 16 height 13
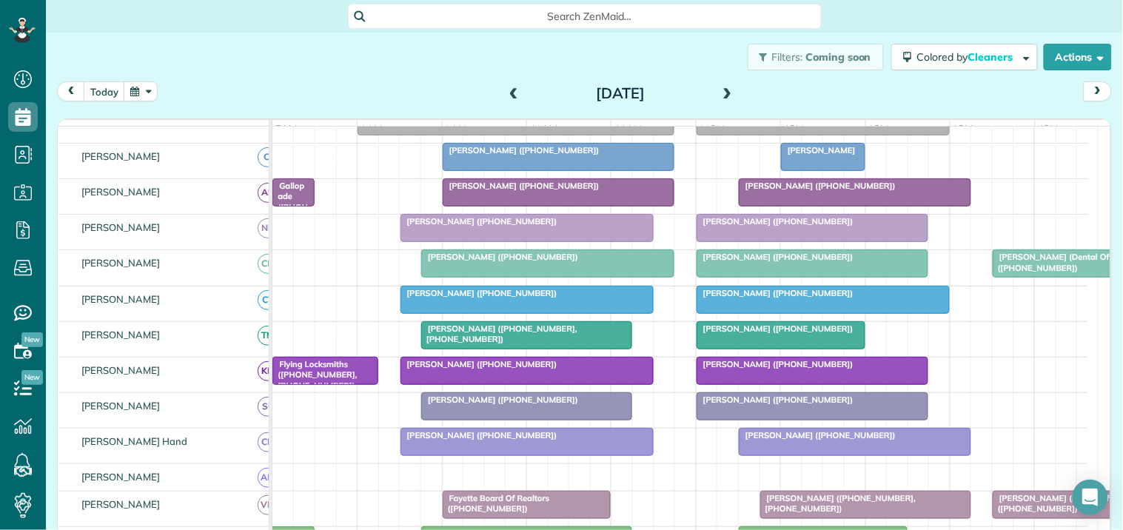
scroll to position [0, 0]
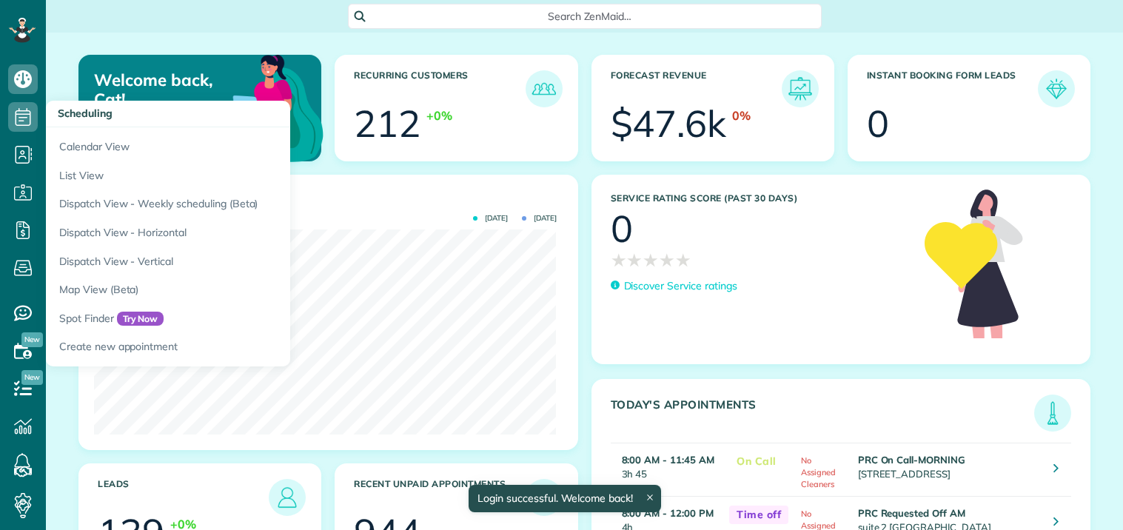
click at [24, 115] on icon at bounding box center [23, 117] width 30 height 30
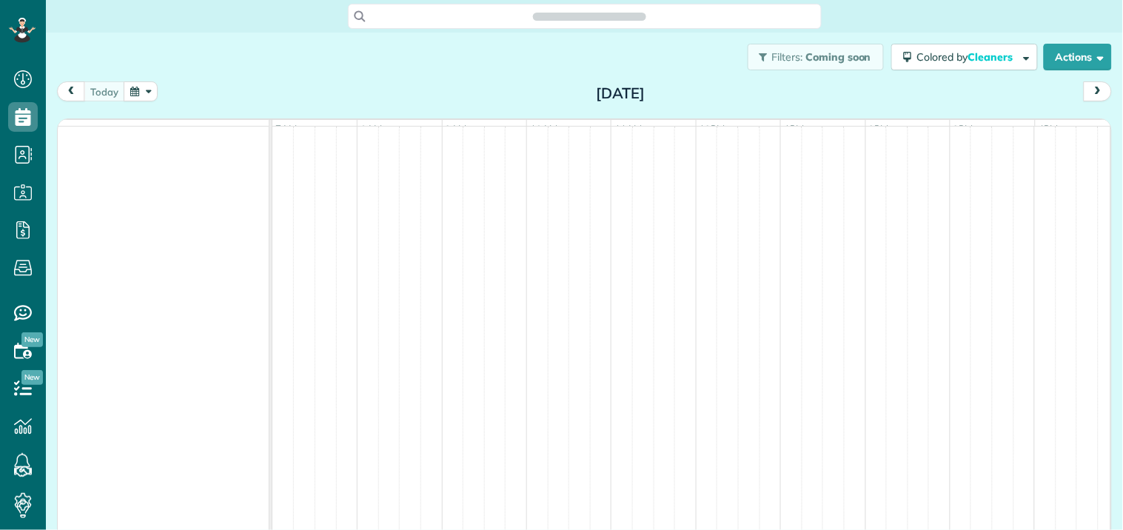
scroll to position [6, 6]
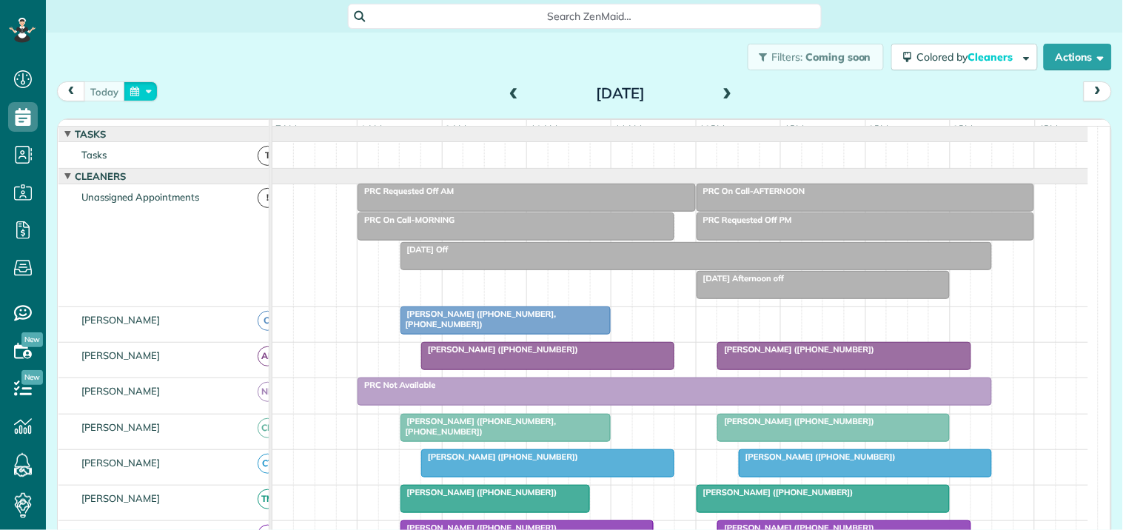
click at [143, 93] on button "button" at bounding box center [141, 91] width 34 height 20
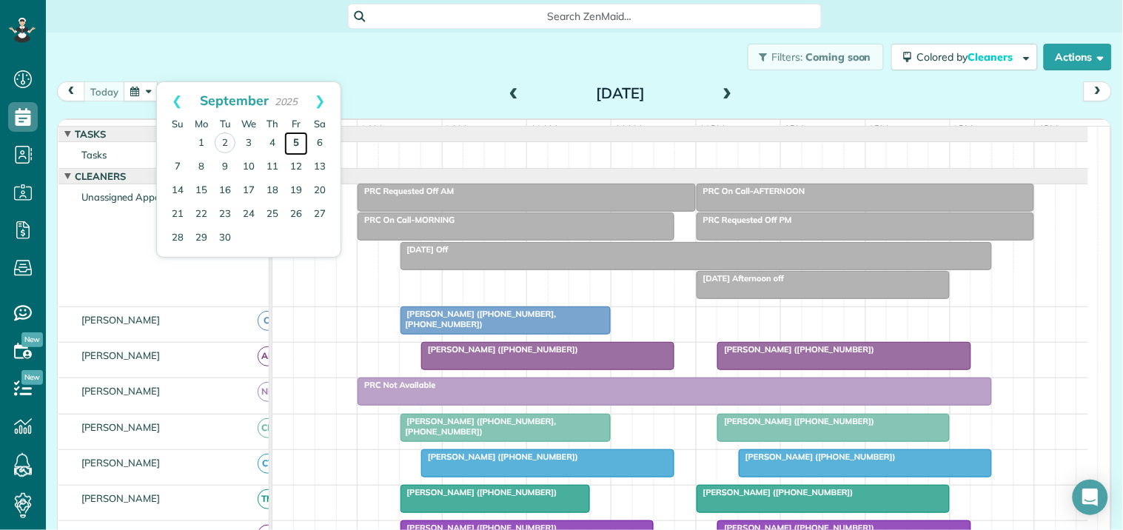
click at [296, 139] on link "5" at bounding box center [296, 144] width 24 height 24
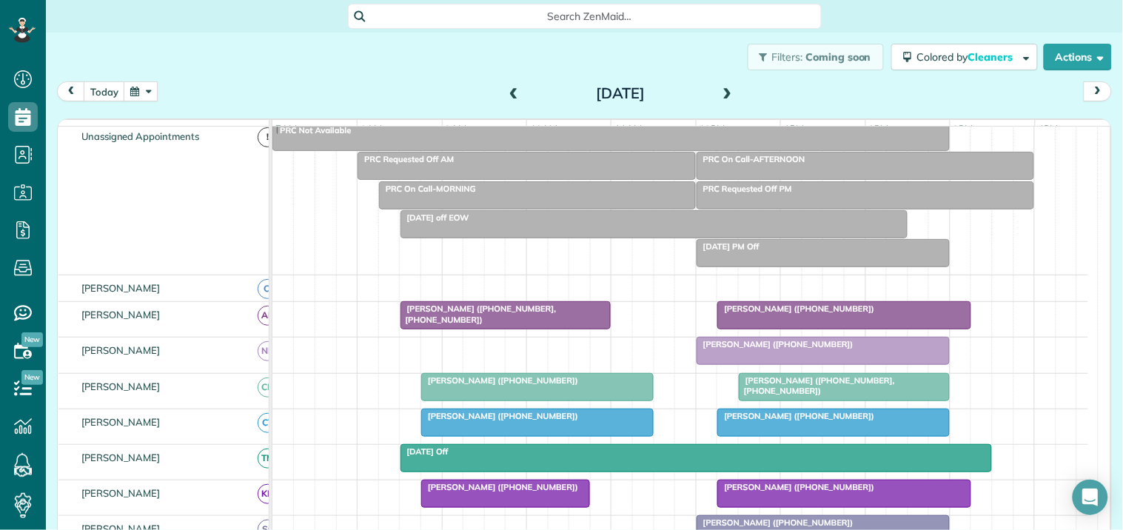
scroll to position [82, 0]
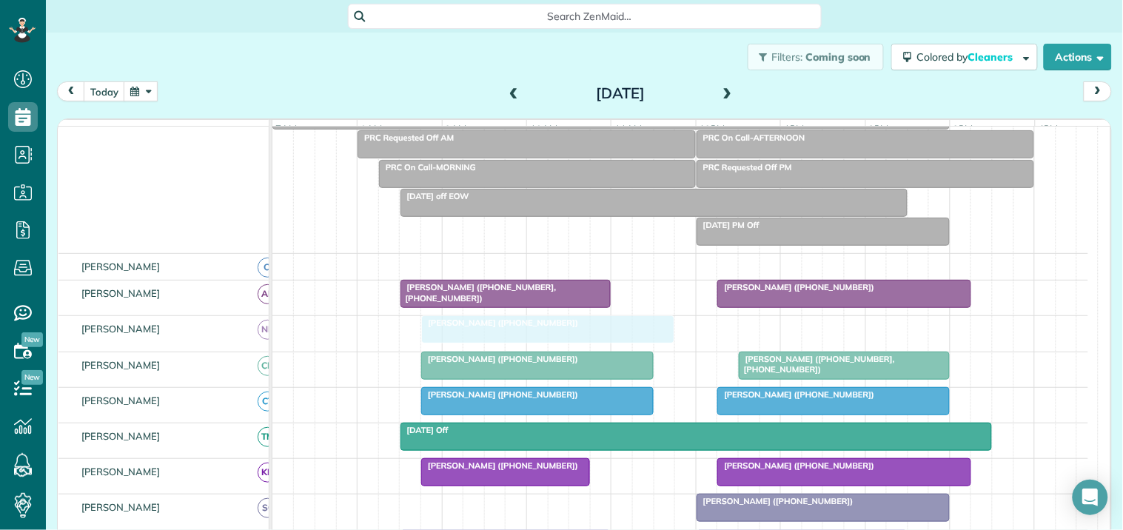
drag, startPoint x: 842, startPoint y: 340, endPoint x: 570, endPoint y: 350, distance: 272.6
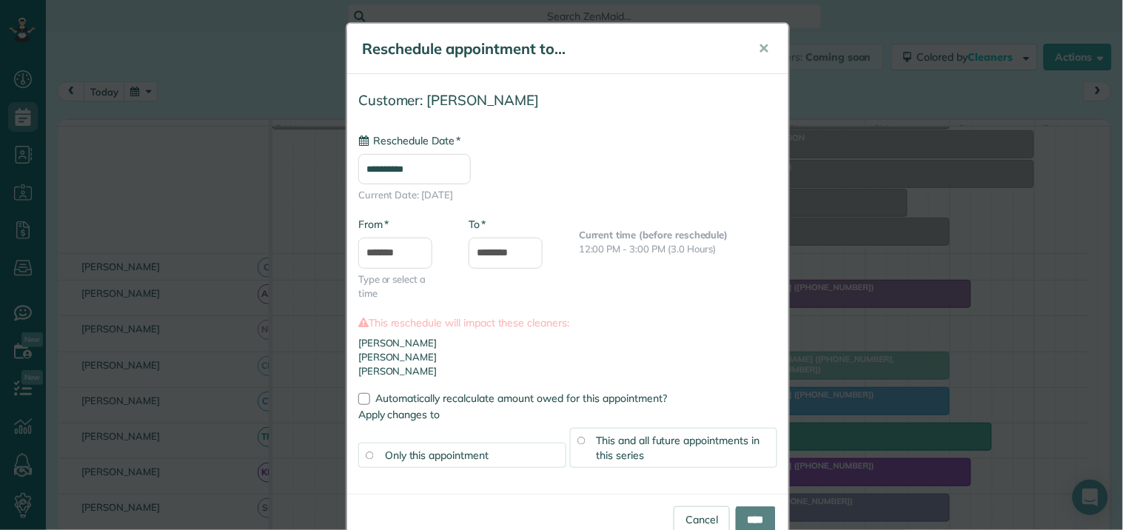
type input "**********"
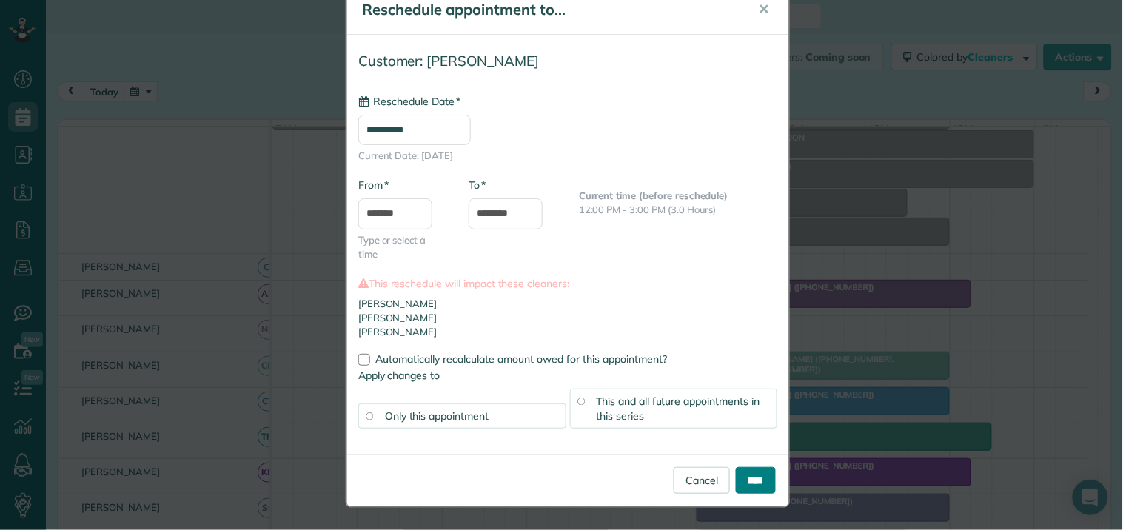
click at [742, 481] on input "****" at bounding box center [756, 480] width 40 height 27
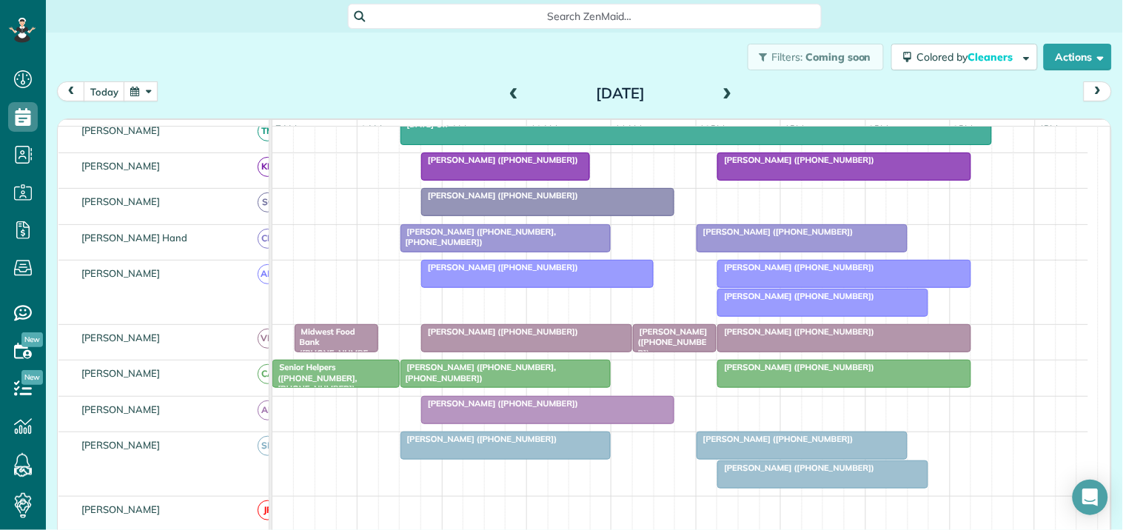
scroll to position [329, 0]
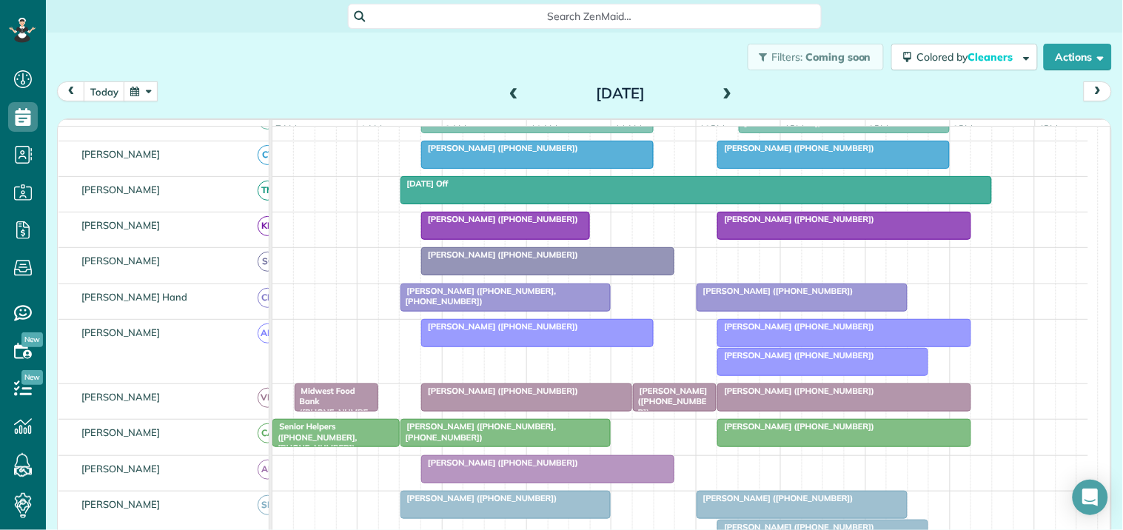
click at [796, 345] on div at bounding box center [844, 333] width 252 height 27
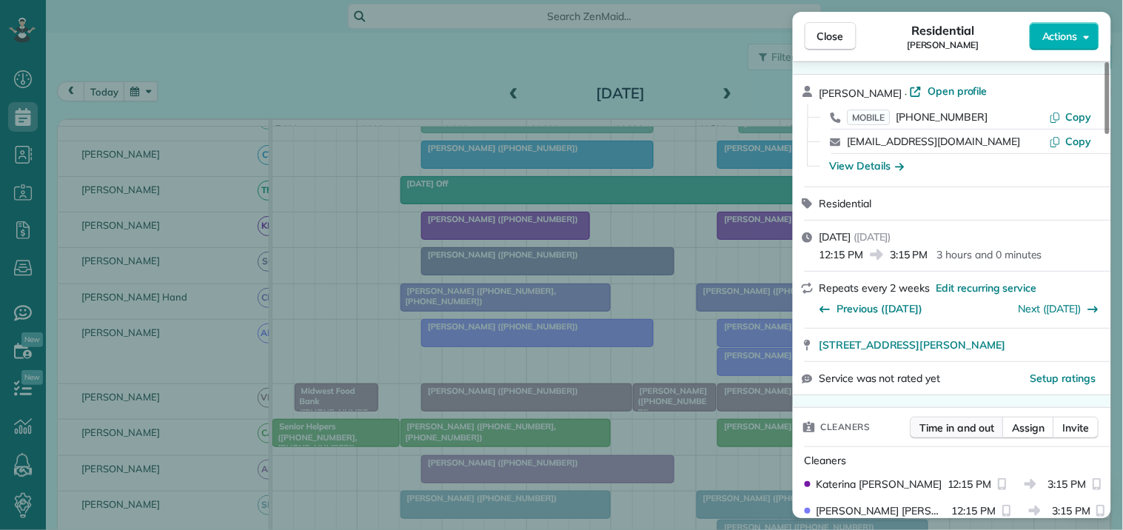
scroll to position [82, 0]
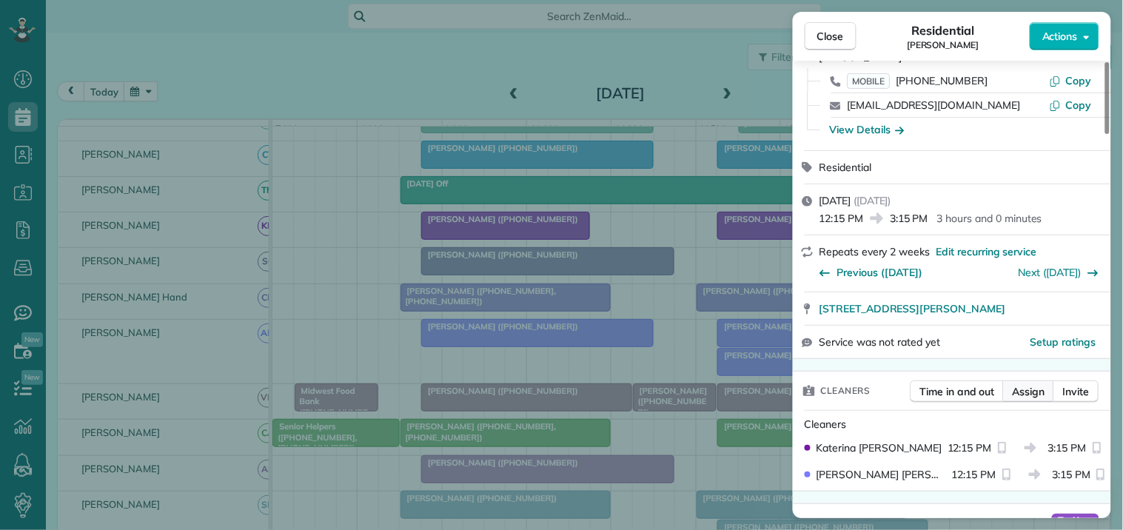
click at [1027, 390] on span "Assign" at bounding box center [1029, 391] width 33 height 15
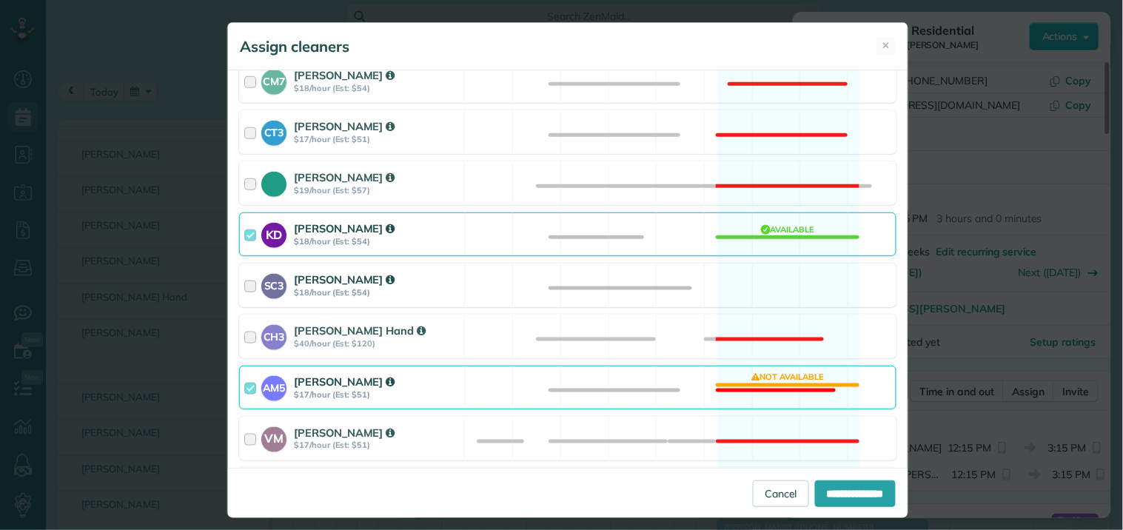
scroll to position [493, 0]
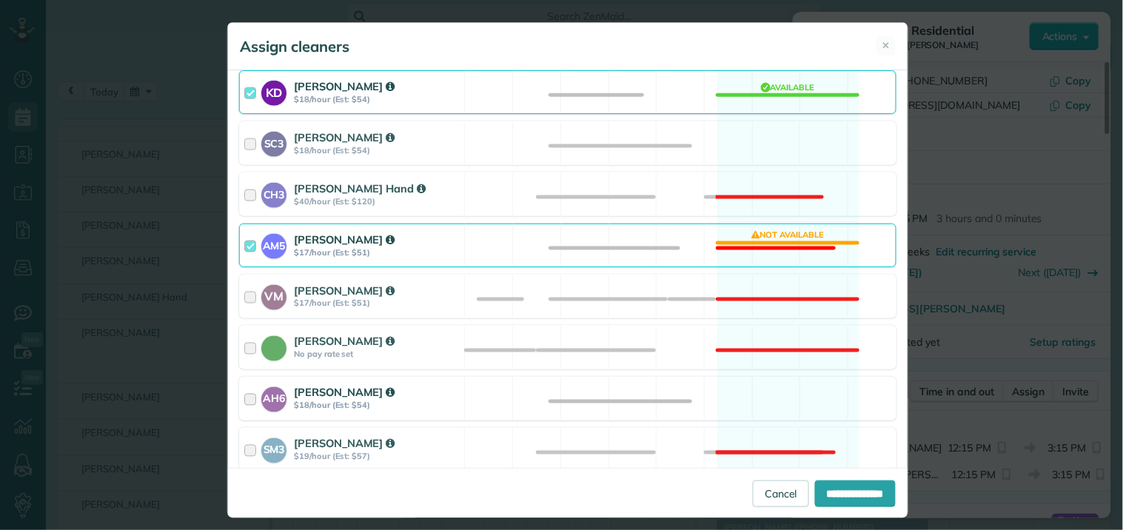
click at [759, 386] on div "AH6 [PERSON_NAME] $18/hour (Est: $54) Available" at bounding box center [567, 399] width 657 height 44
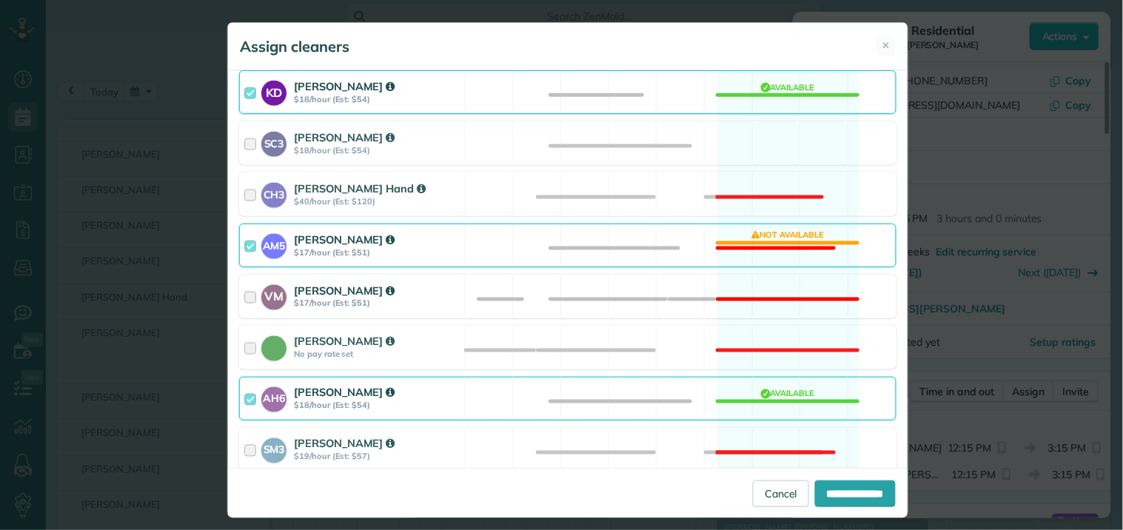
drag, startPoint x: 777, startPoint y: 242, endPoint x: 803, endPoint y: 285, distance: 50.1
click at [778, 242] on div "AM5 [PERSON_NAME] $17/hour (Est: $51) Not available" at bounding box center [567, 246] width 657 height 44
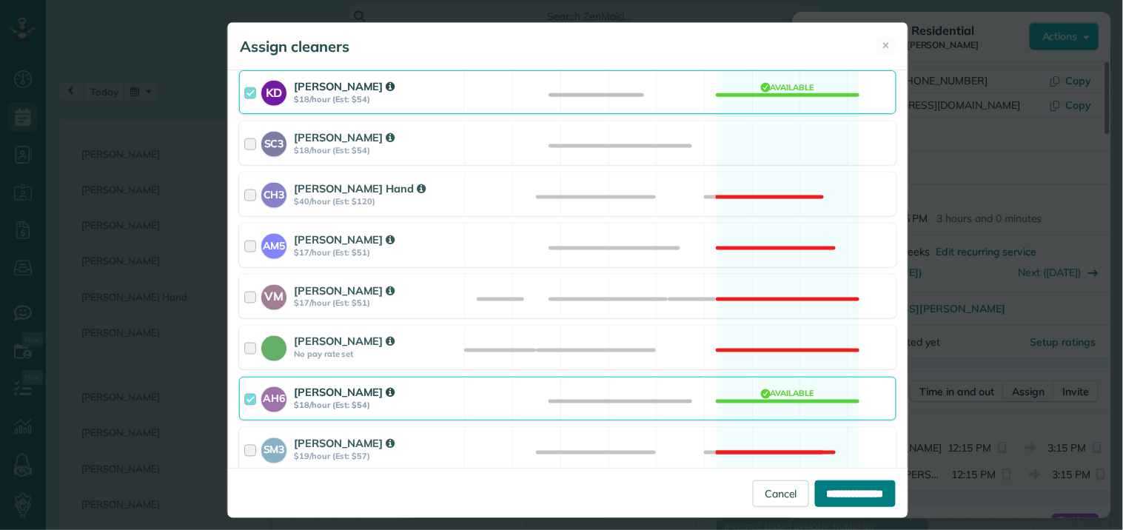
click at [835, 483] on input "**********" at bounding box center [855, 493] width 81 height 27
type input "**********"
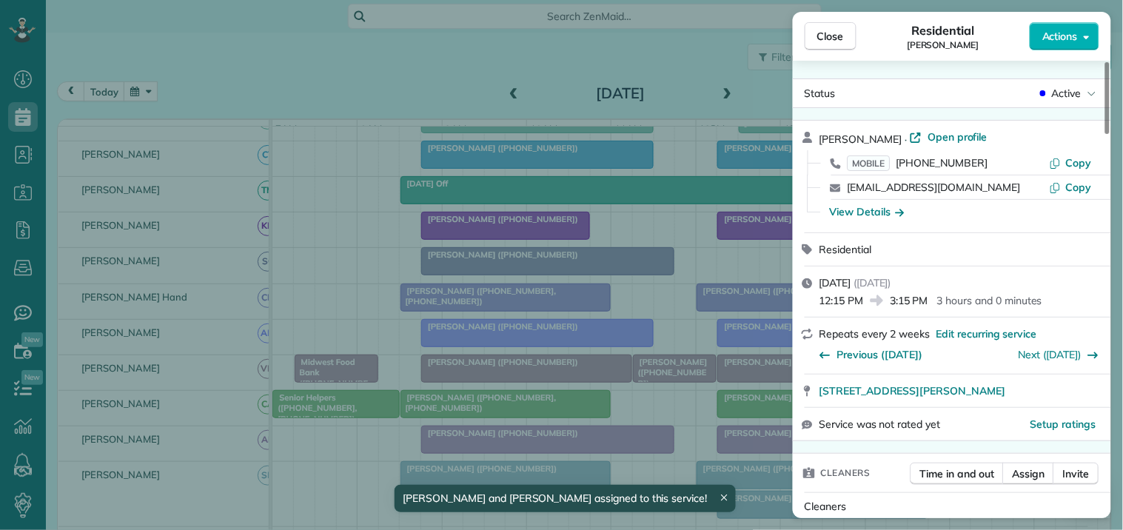
click at [842, 35] on span "Close" at bounding box center [830, 36] width 27 height 15
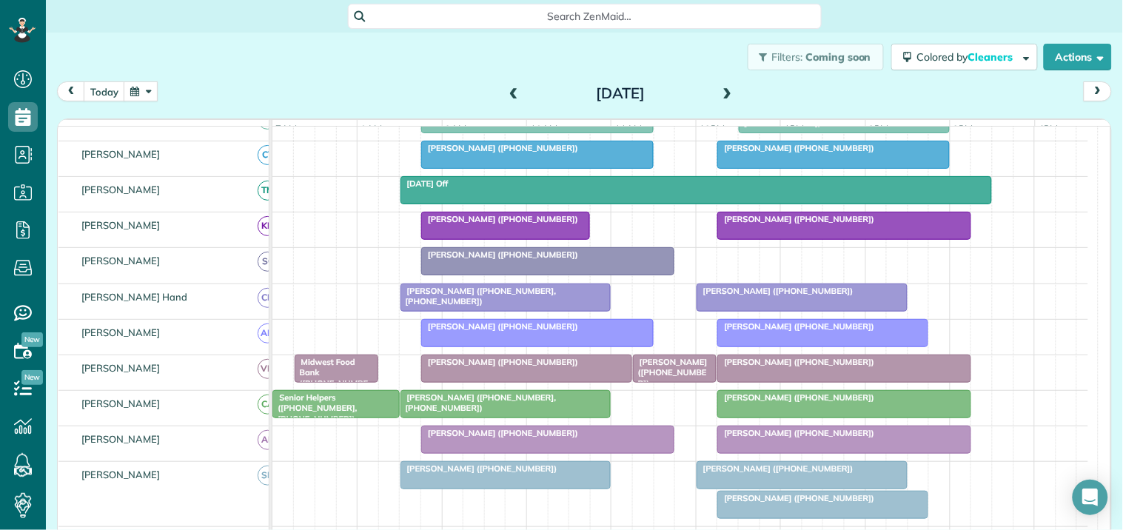
scroll to position [246, 0]
